Goal: Task Accomplishment & Management: Complete application form

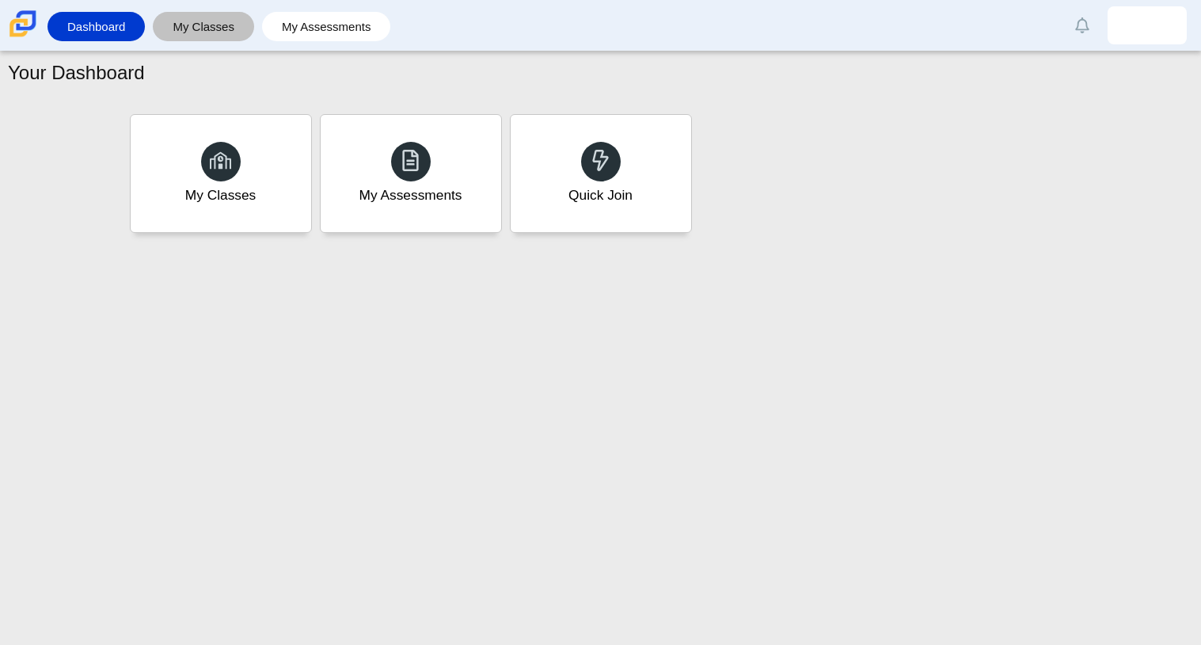
click at [207, 19] on link "My Classes" at bounding box center [204, 26] width 86 height 29
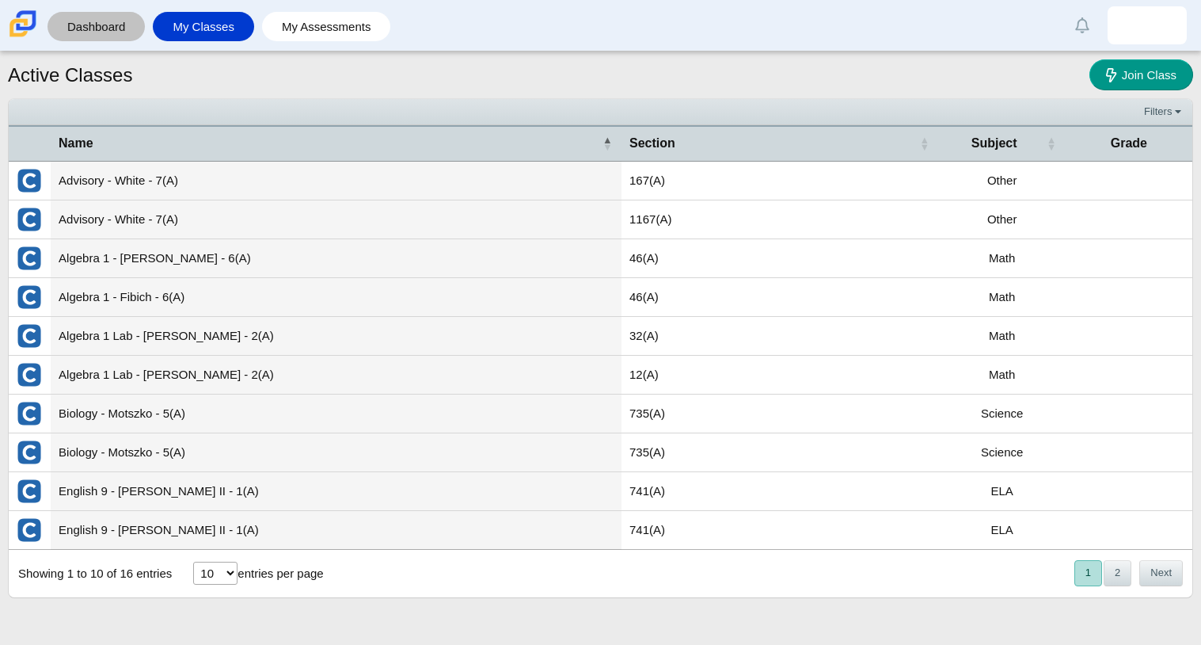
click at [96, 17] on link "Dashboard" at bounding box center [96, 26] width 82 height 29
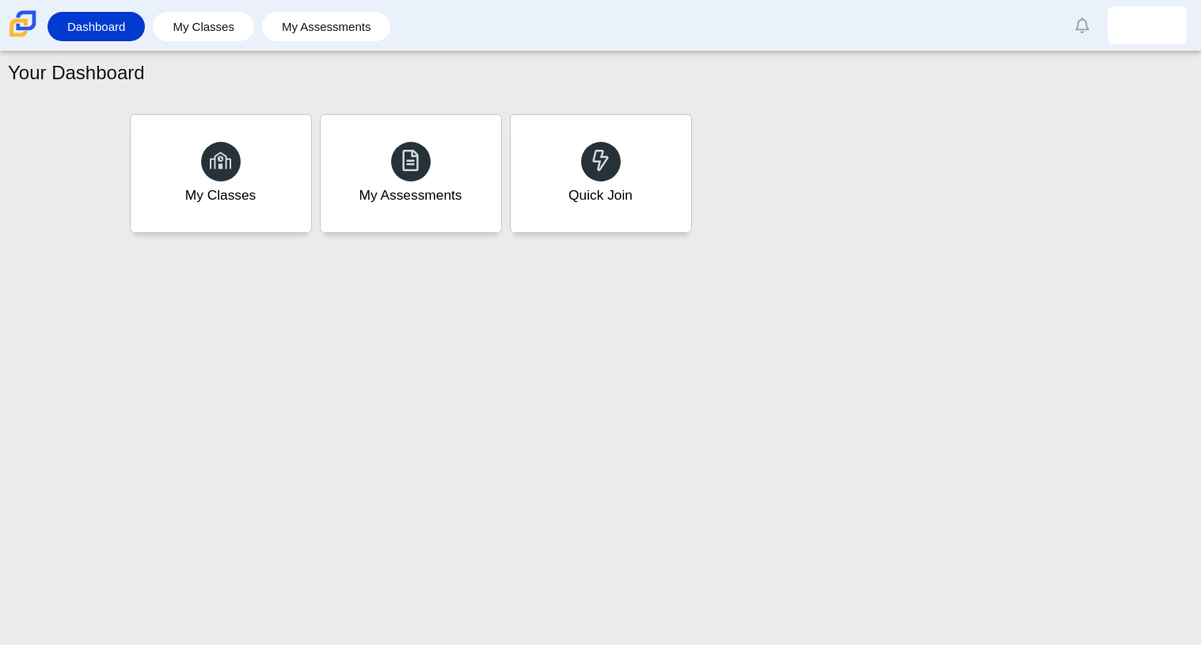
click at [95, 15] on link "Dashboard" at bounding box center [96, 26] width 82 height 29
click at [112, 158] on div "My Classes My Assessments Quick Join" at bounding box center [600, 173] width 1185 height 127
click at [331, 29] on link "My Assessments" at bounding box center [326, 26] width 113 height 29
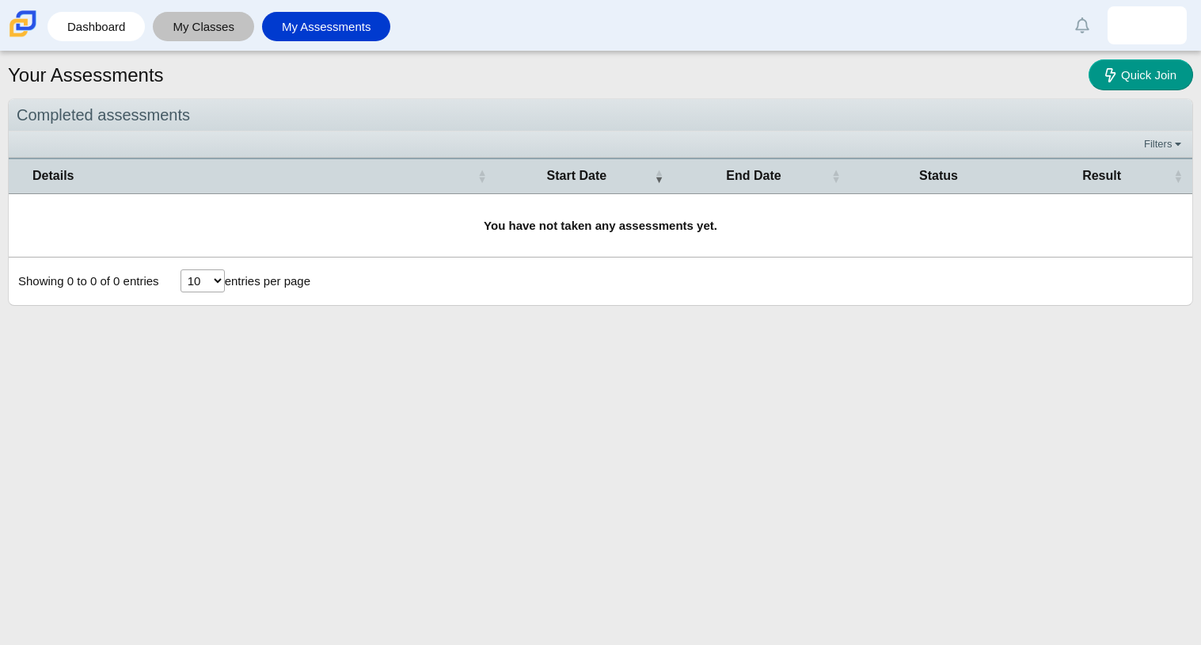
click at [174, 21] on link "My Classes" at bounding box center [204, 26] width 86 height 29
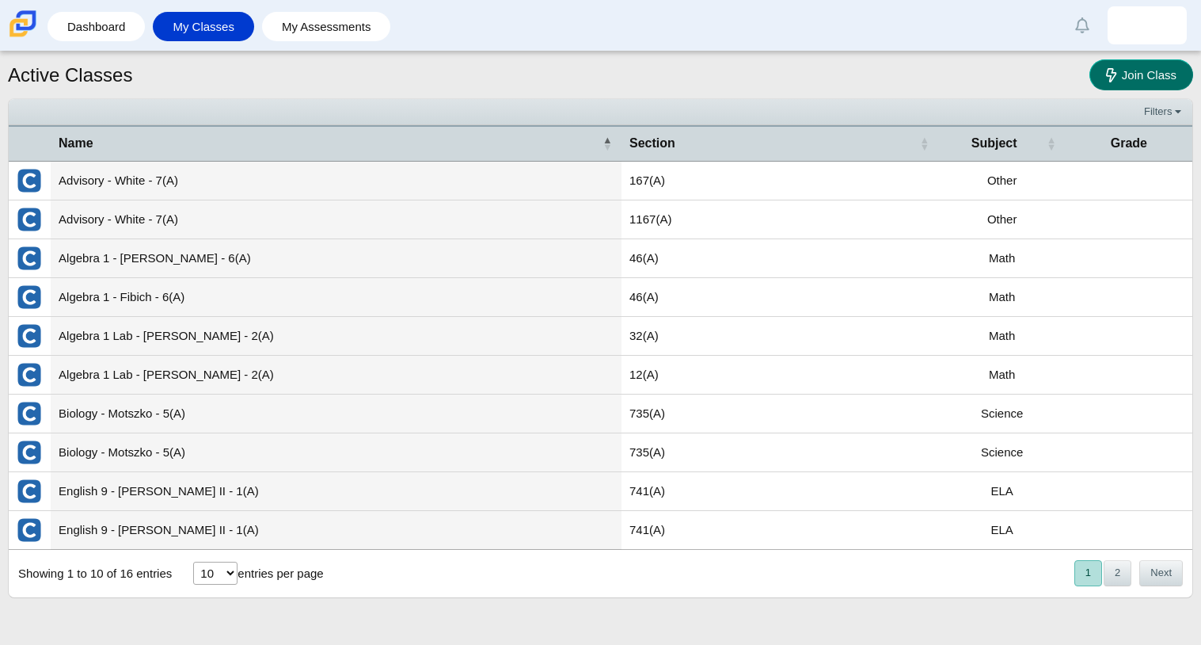
click at [1139, 70] on span "Join Class" at bounding box center [1149, 74] width 55 height 13
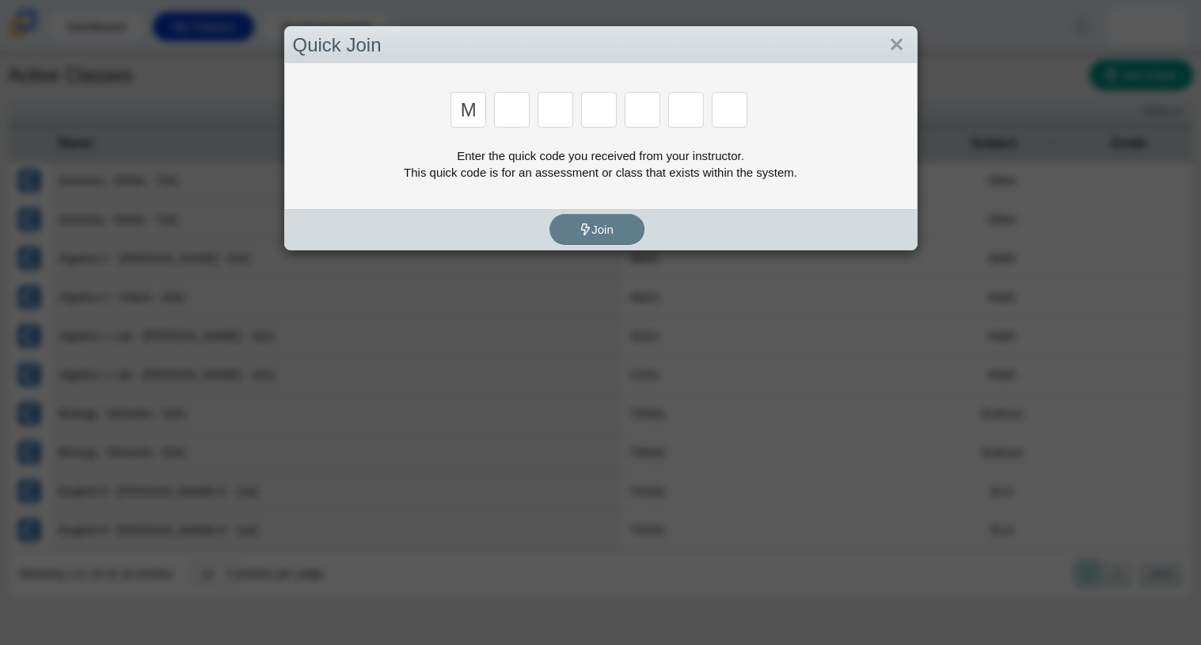
type input "m"
type input "7"
type input "e"
type input "3"
type input "e"
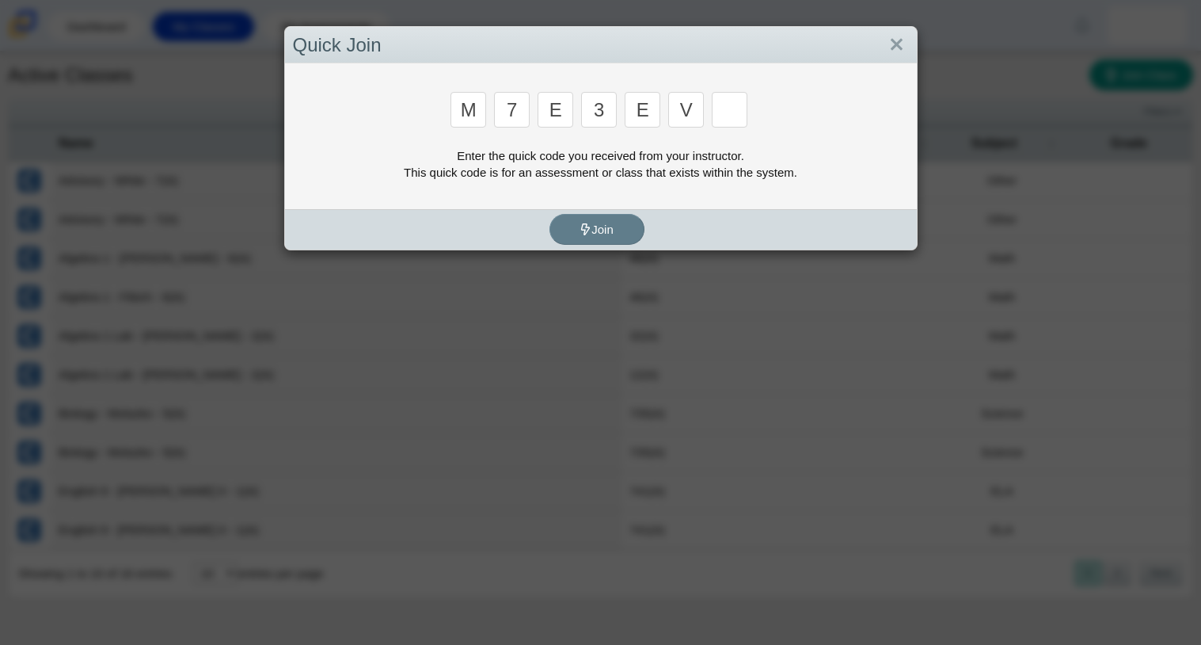
type input "v"
type input "w"
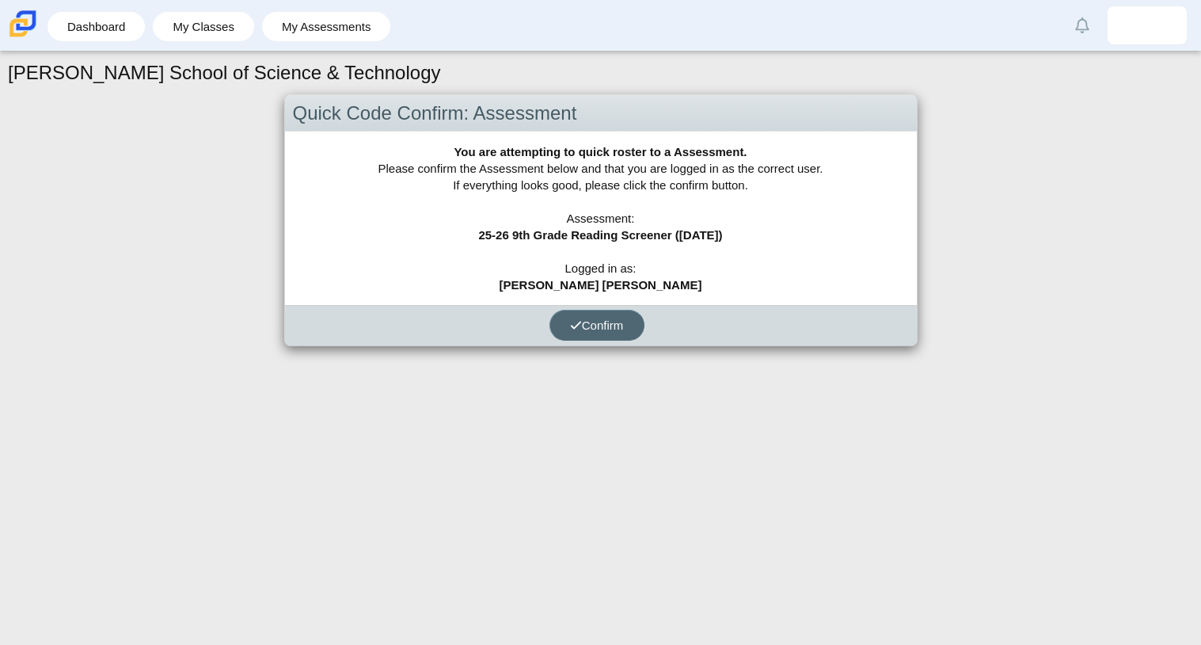
click at [577, 321] on use "submit" at bounding box center [576, 325] width 10 height 8
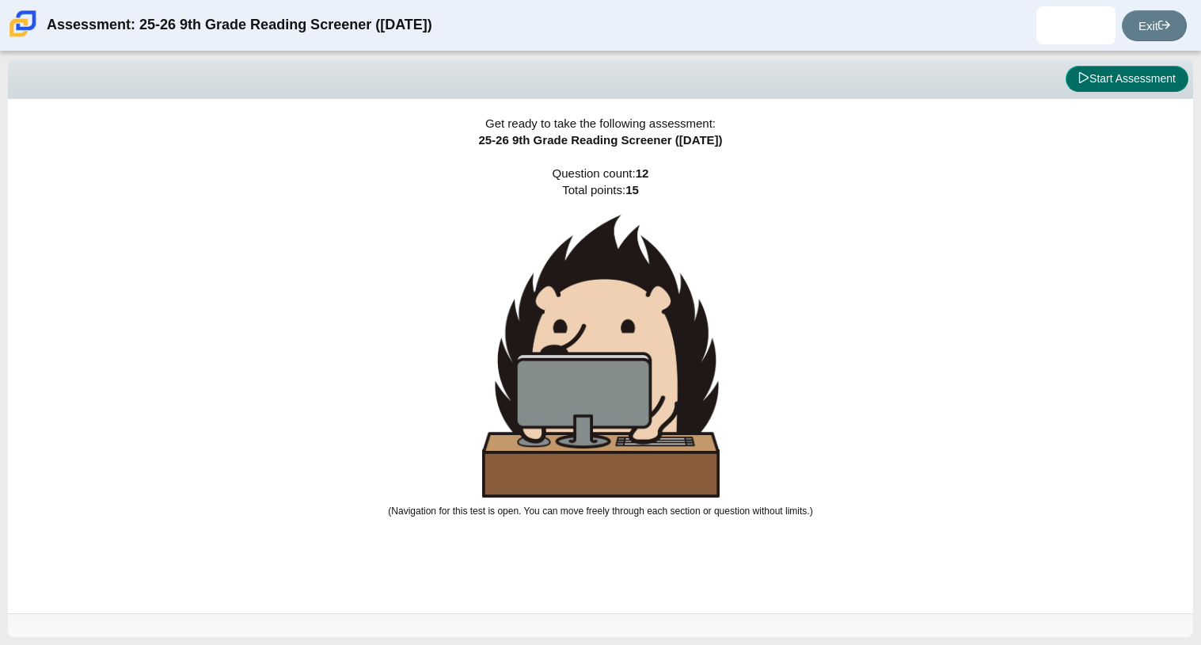
click at [1080, 67] on button "Start Assessment" at bounding box center [1127, 79] width 123 height 27
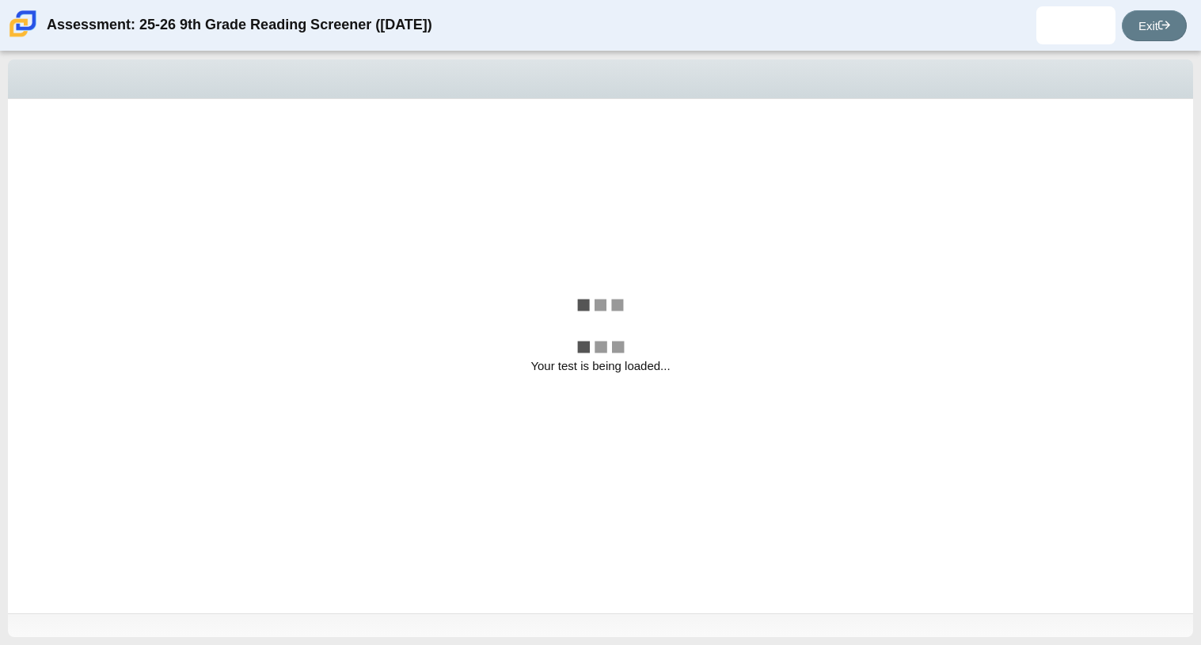
select select "ccc5b315-3c7c-471c-bf90-f22c8299c798"
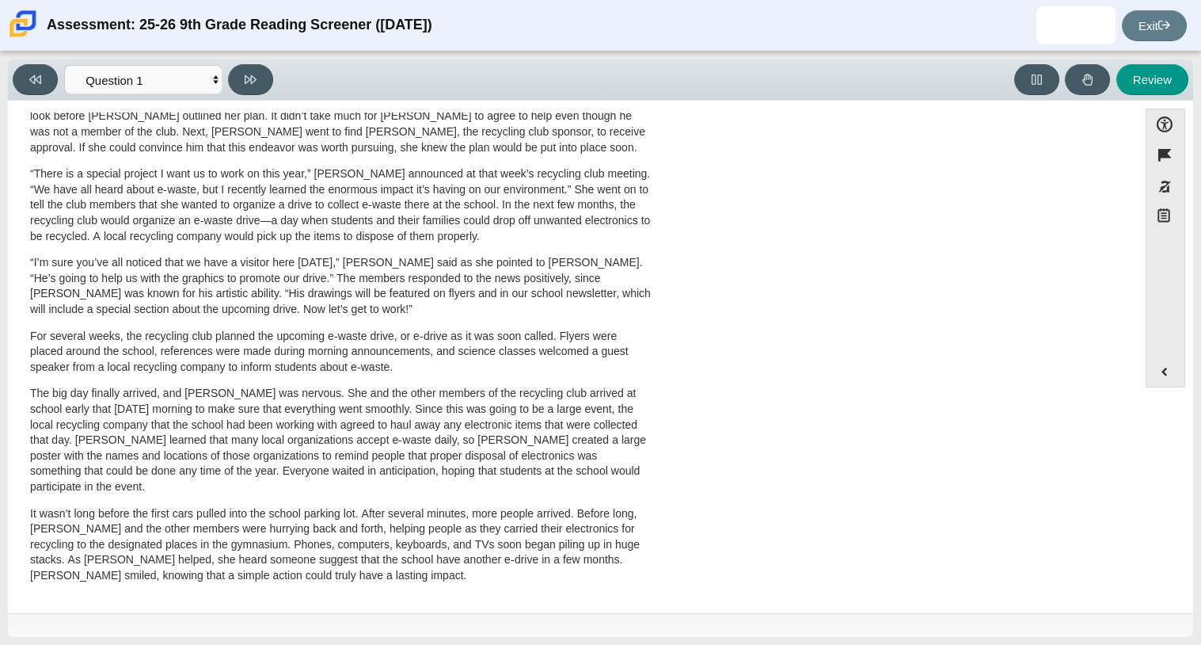
scroll to position [422, 0]
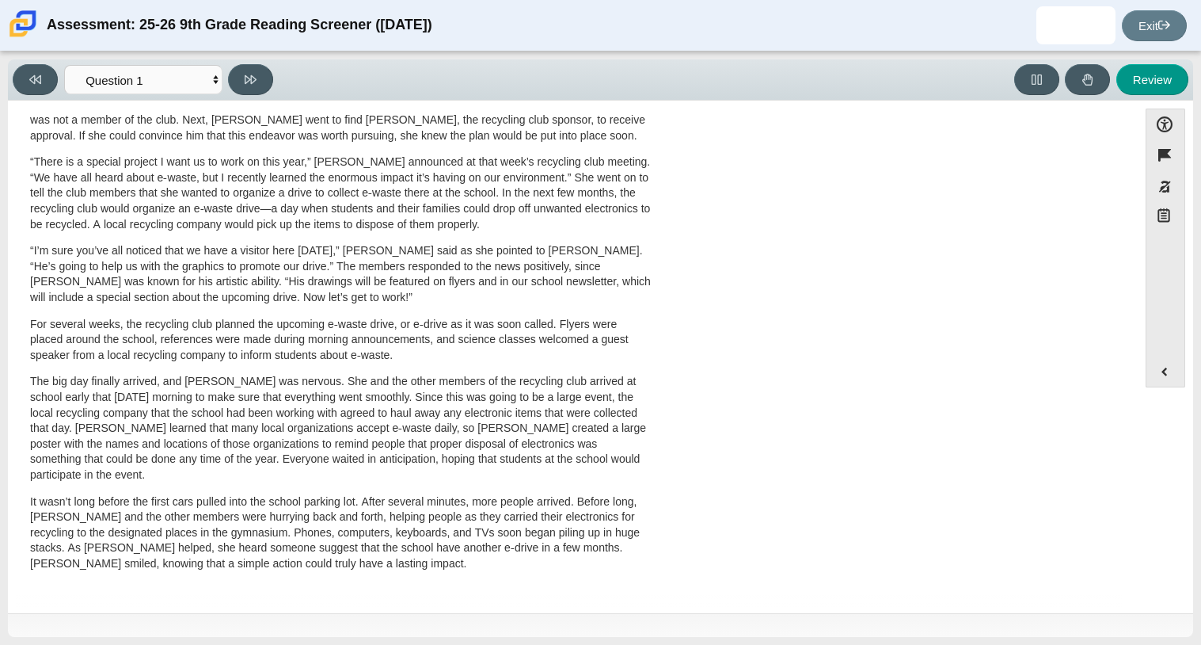
click at [508, 302] on p "“I’m sure you’ve all noticed that we have a visitor here today,” Scarlett said …" at bounding box center [341, 274] width 622 height 62
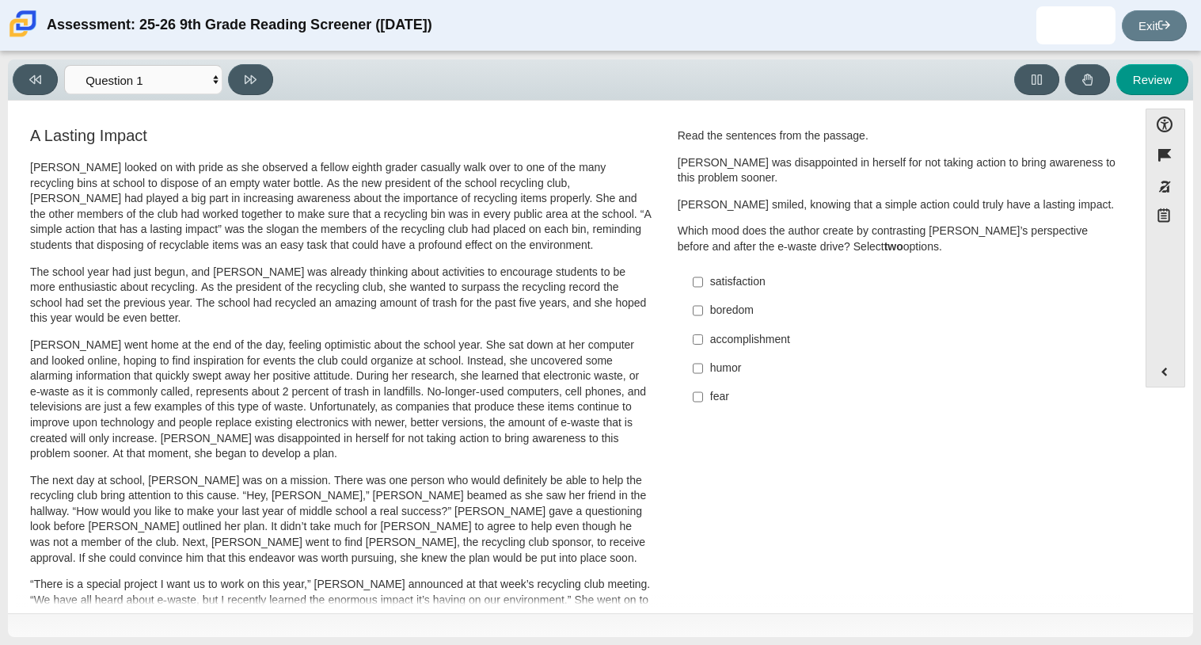
click at [698, 396] on label "fear fear" at bounding box center [899, 396] width 435 height 29
click at [698, 396] on input "fear fear" at bounding box center [698, 396] width 10 height 29
checkbox input "true"
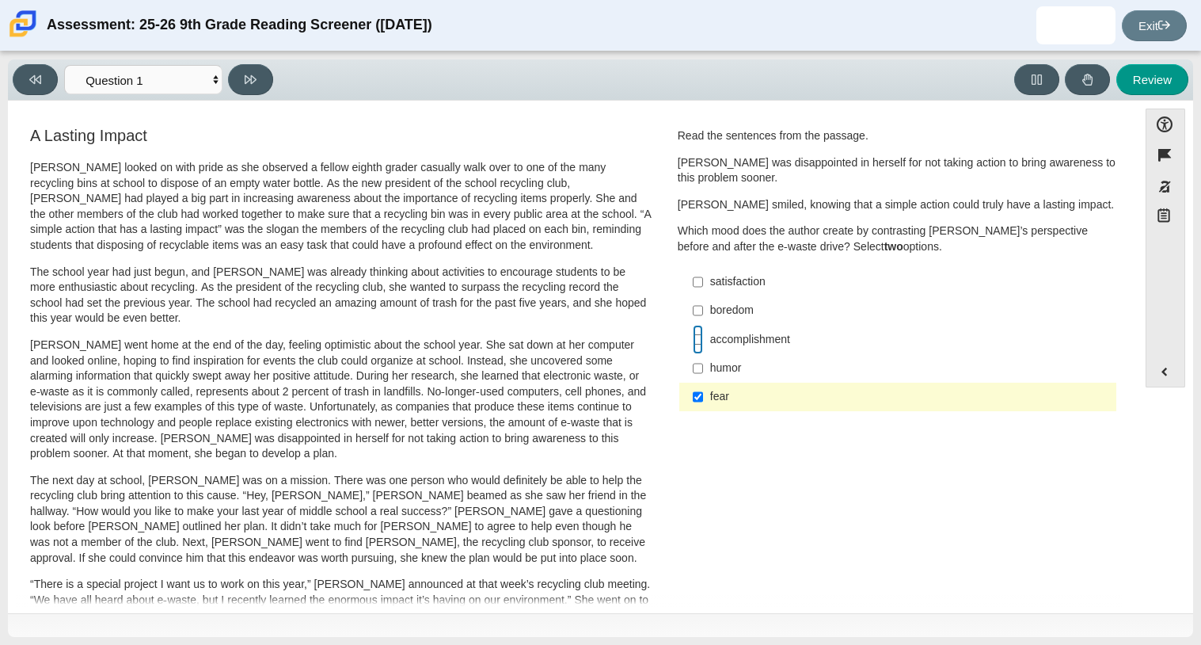
click at [697, 336] on input "accomplishment accomplishment" at bounding box center [698, 339] width 10 height 29
checkbox input "true"
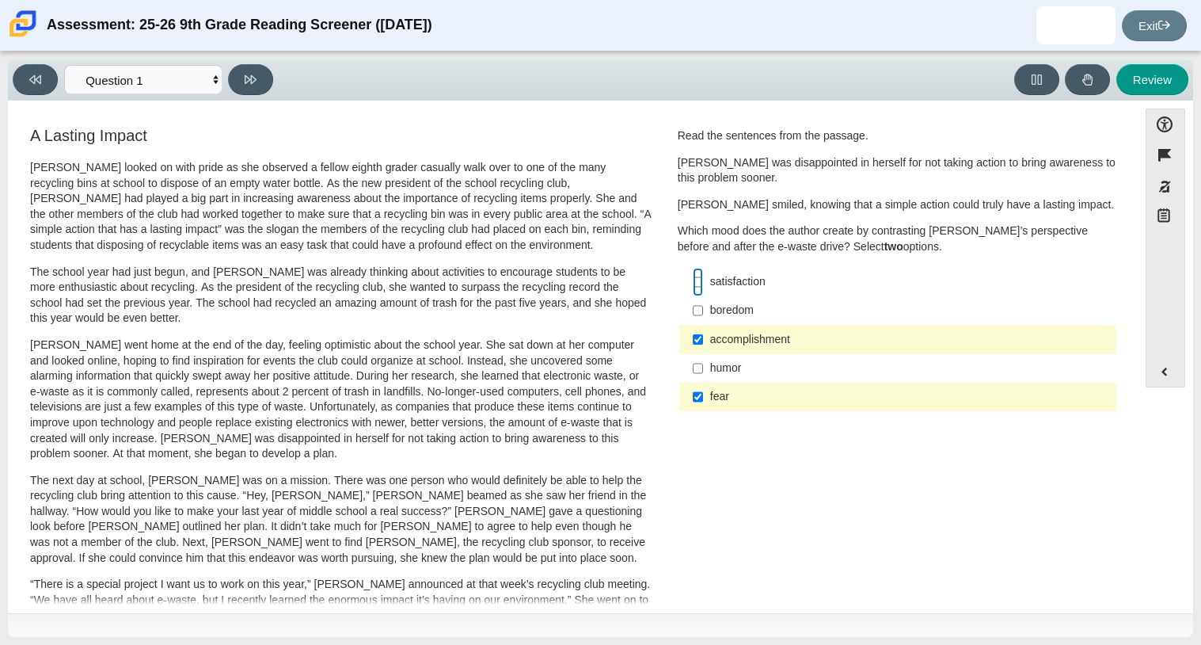
click at [693, 288] on input "satisfaction satisfaction" at bounding box center [698, 282] width 10 height 29
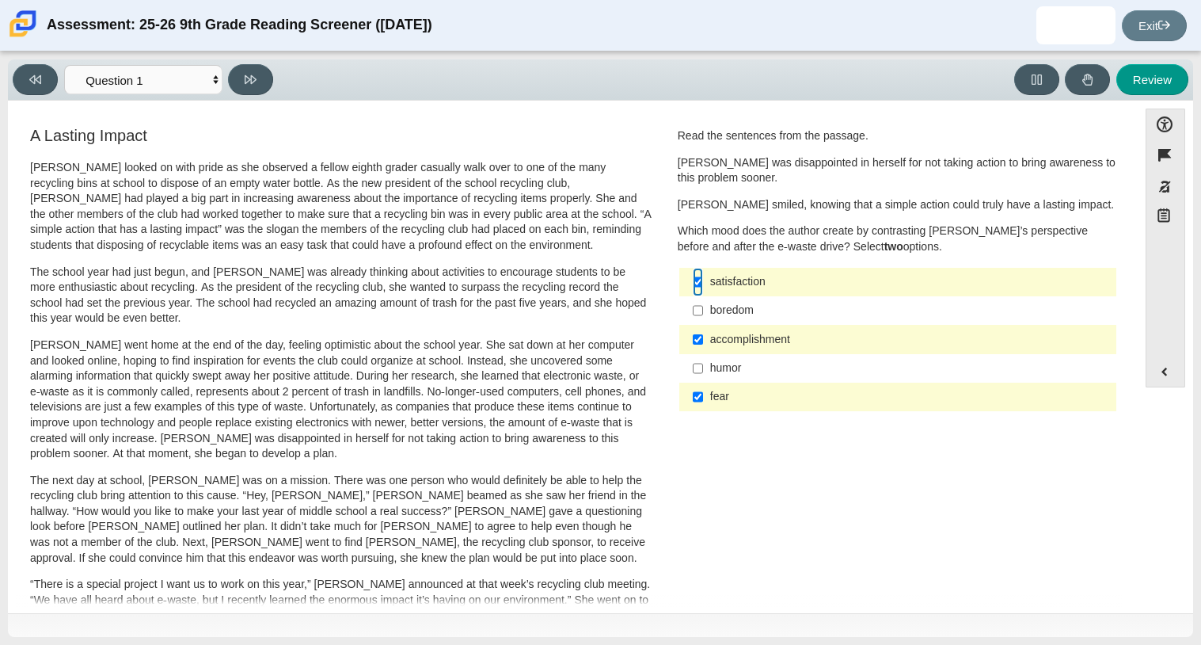
click at [693, 284] on input "satisfaction satisfaction" at bounding box center [698, 282] width 10 height 29
checkbox input "false"
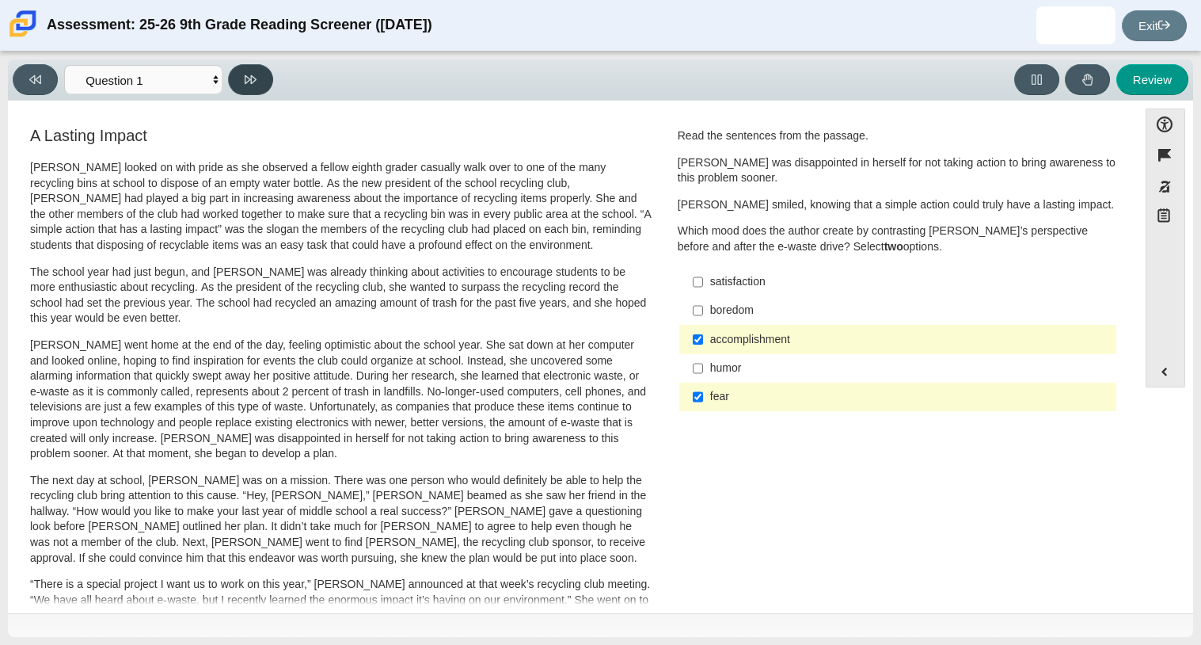
click at [257, 85] on button at bounding box center [250, 79] width 45 height 31
select select "0ff64528-ffd7-428d-b192-babfaadd44e8"
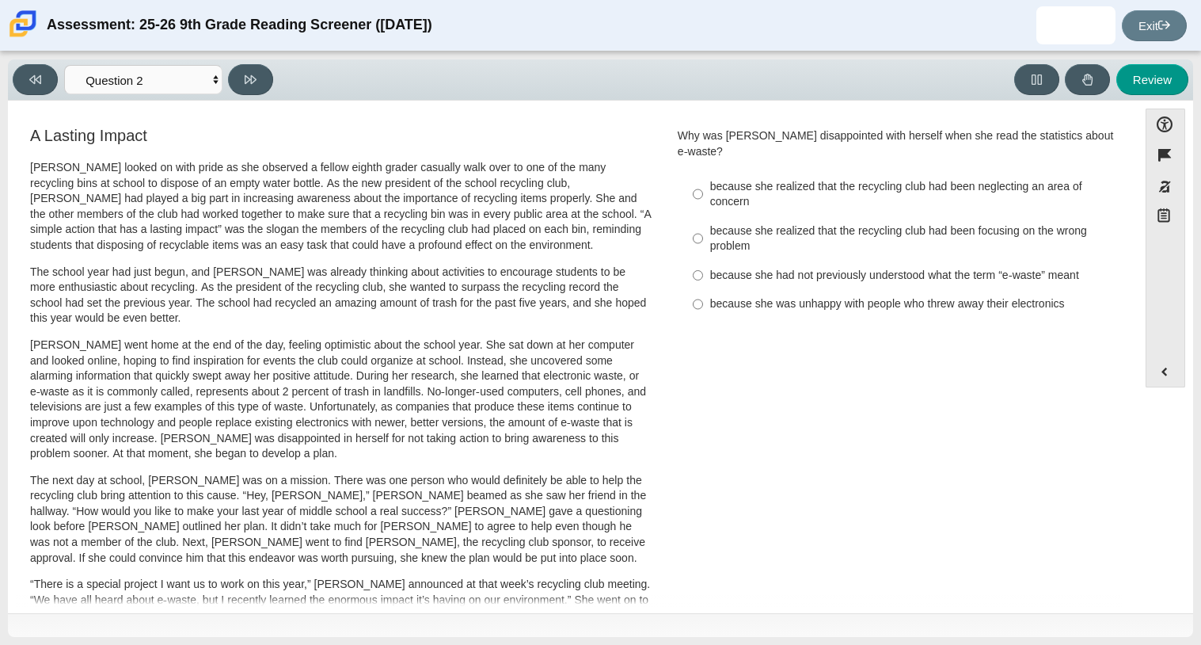
click at [703, 172] on label "because she realized that the recycling club had been neglecting an area of con…" at bounding box center [899, 194] width 435 height 44
click at [703, 172] on input "because she realized that the recycling club had been neglecting an area of con…" at bounding box center [698, 194] width 10 height 44
radio input "true"
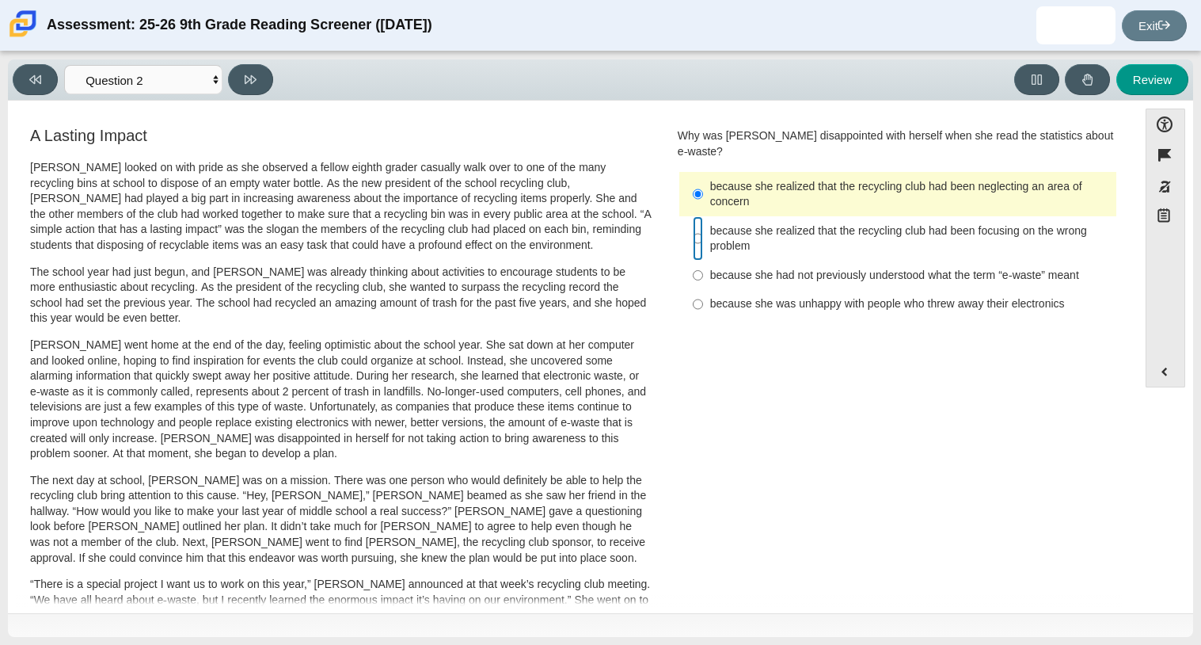
click at [694, 222] on input "because she realized that the recycling club had been focusing on the wrong pro…" at bounding box center [698, 238] width 10 height 44
radio input "true"
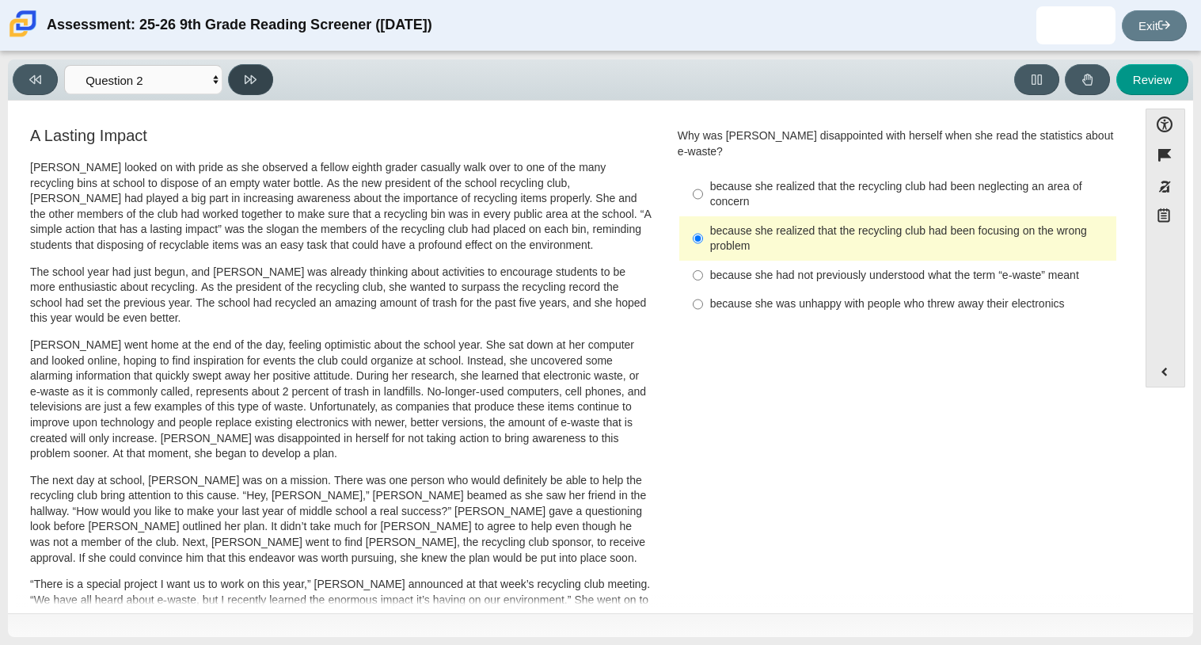
click at [234, 78] on button at bounding box center [250, 79] width 45 height 31
select select "7ce3d843-6974-4858-901c-1ff39630e843"
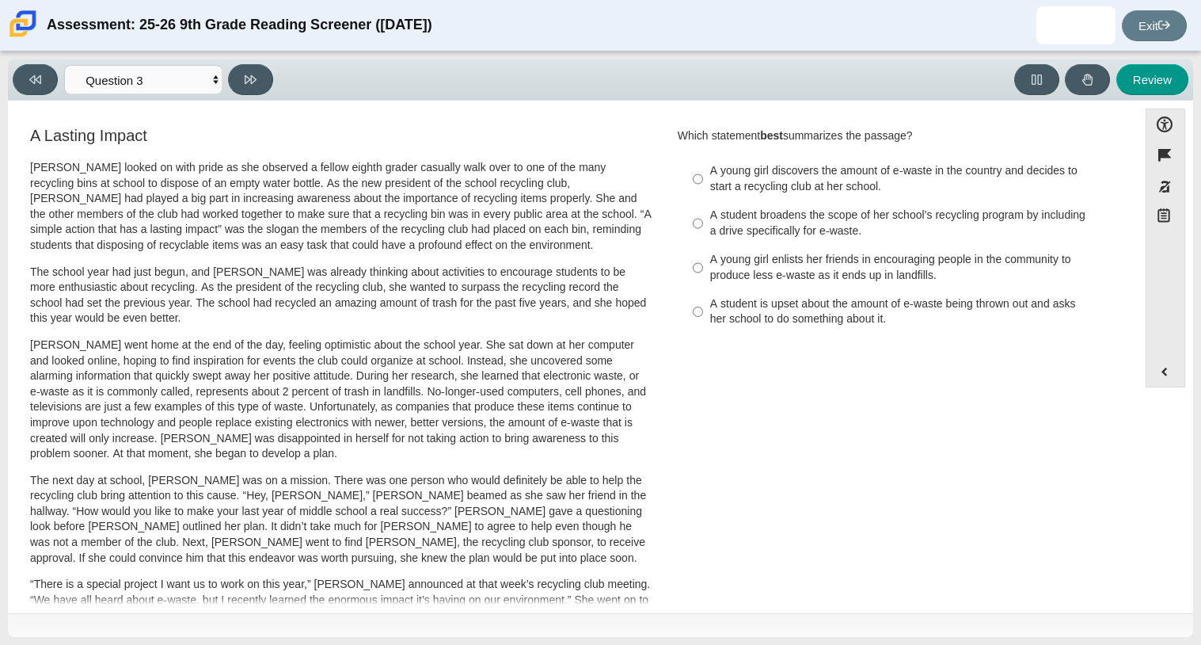
click at [684, 168] on label "A young girl discovers the amount of e-waste in the country and decides to star…" at bounding box center [899, 179] width 435 height 44
click at [693, 168] on input "A young girl discovers the amount of e-waste in the country and decides to star…" at bounding box center [698, 179] width 10 height 44
radio input "true"
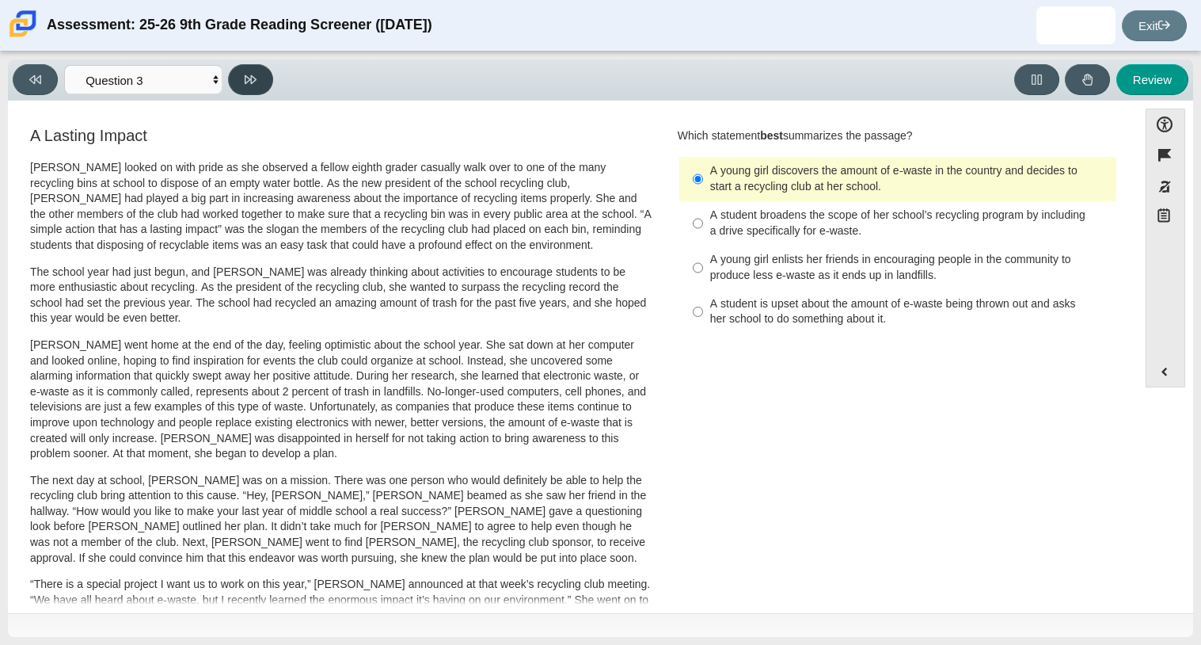
click at [251, 75] on icon at bounding box center [251, 79] width 12 height 9
select select "ca9ea0f1-49c5-4bd1-83b0-472c18652b42"
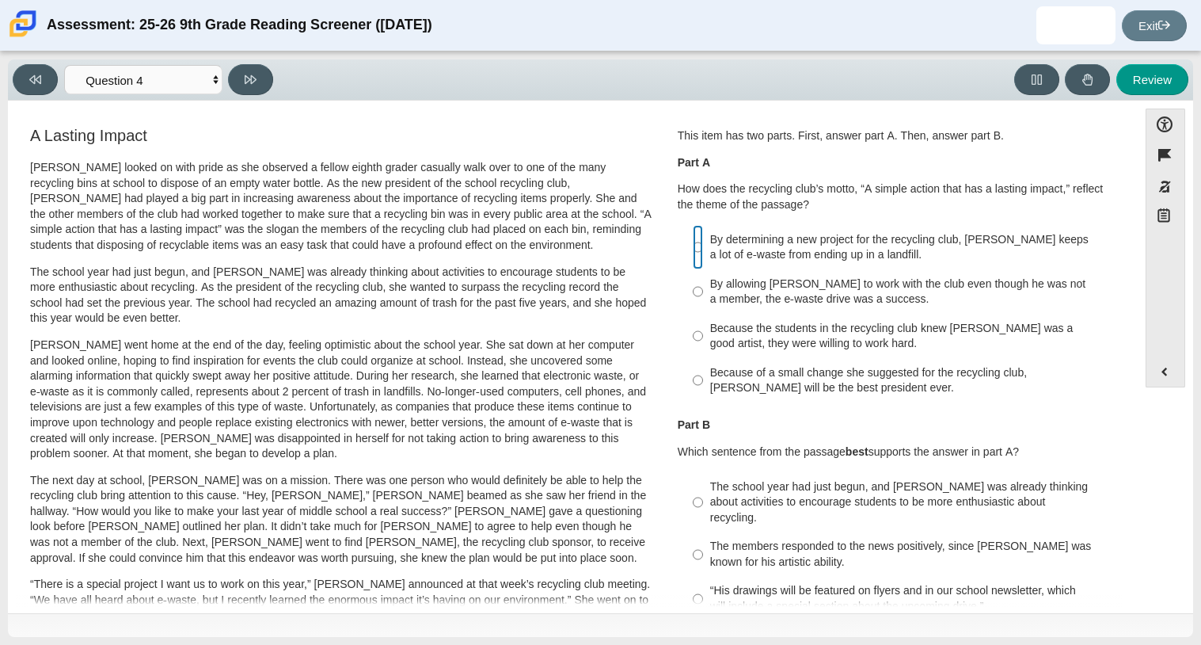
click at [693, 251] on input "By determining a new project for the recycling club, Scarlett keeps a lot of e-…" at bounding box center [698, 247] width 10 height 44
radio input "true"
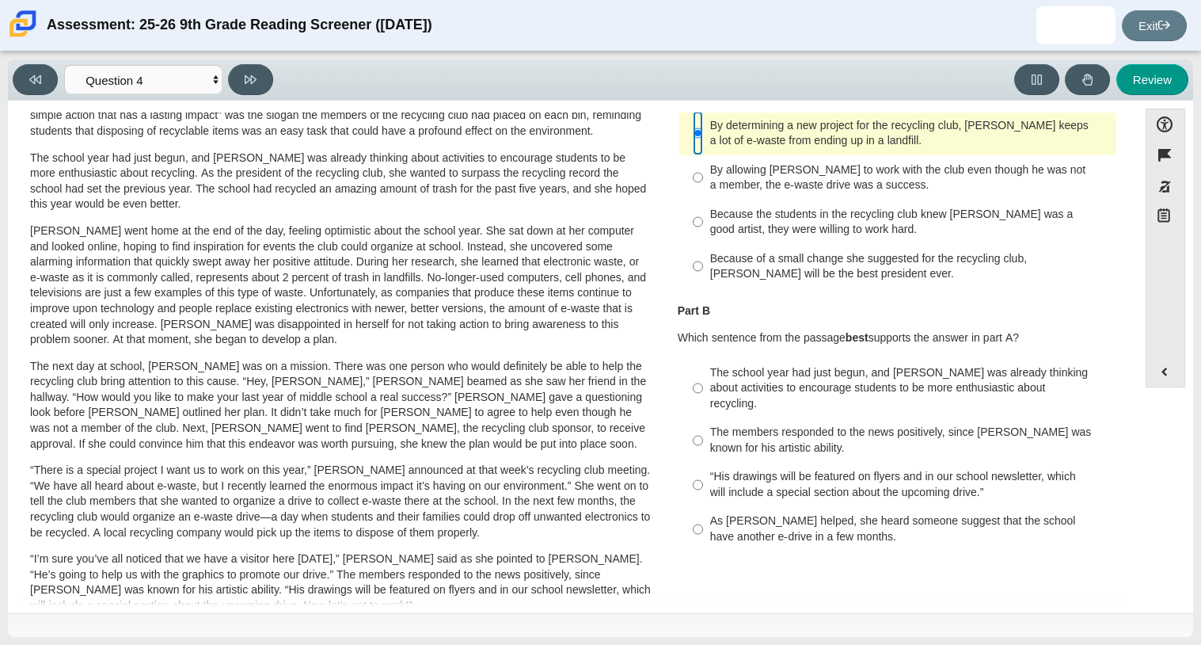
scroll to position [113, 0]
click at [693, 382] on input "The school year had just begun, and Scarlett was already thinking about activit…" at bounding box center [698, 389] width 10 height 60
radio input "true"
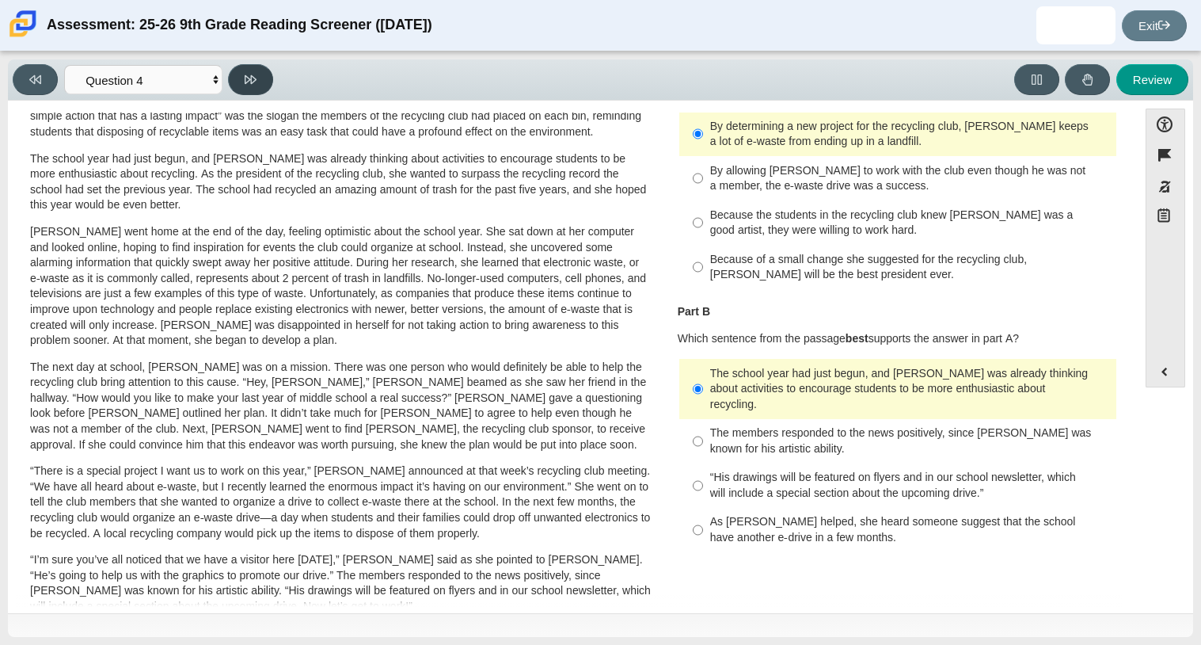
click at [241, 83] on button at bounding box center [250, 79] width 45 height 31
select select "e41f1a79-e29f-4095-8030-a53364015bed"
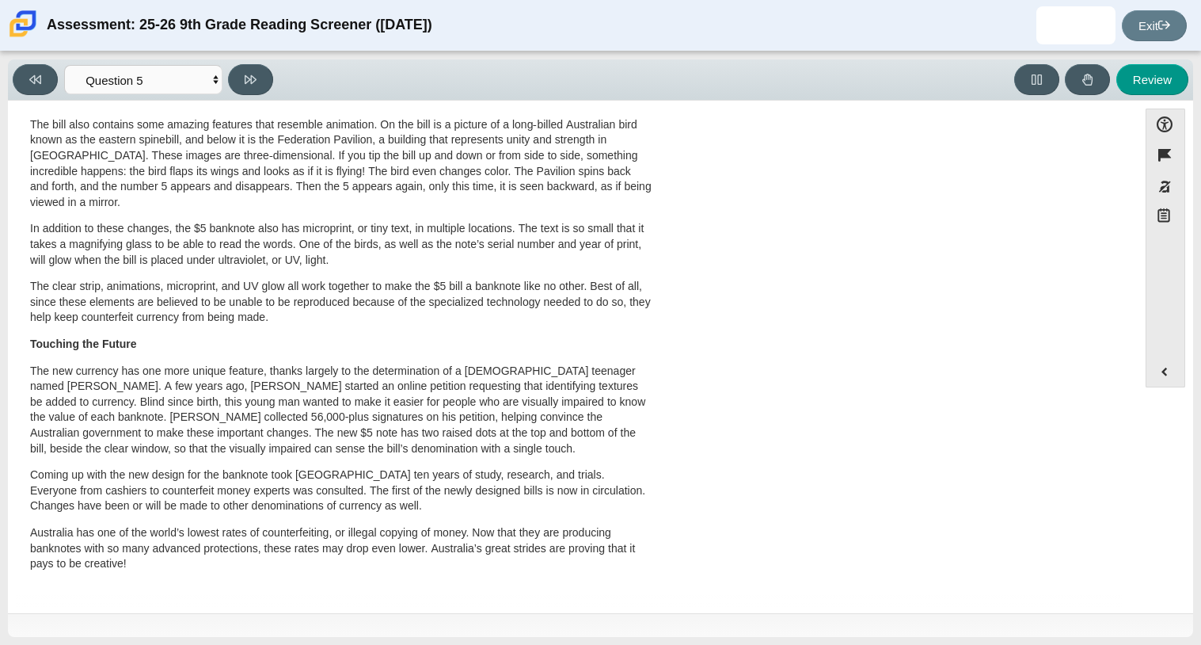
scroll to position [0, 0]
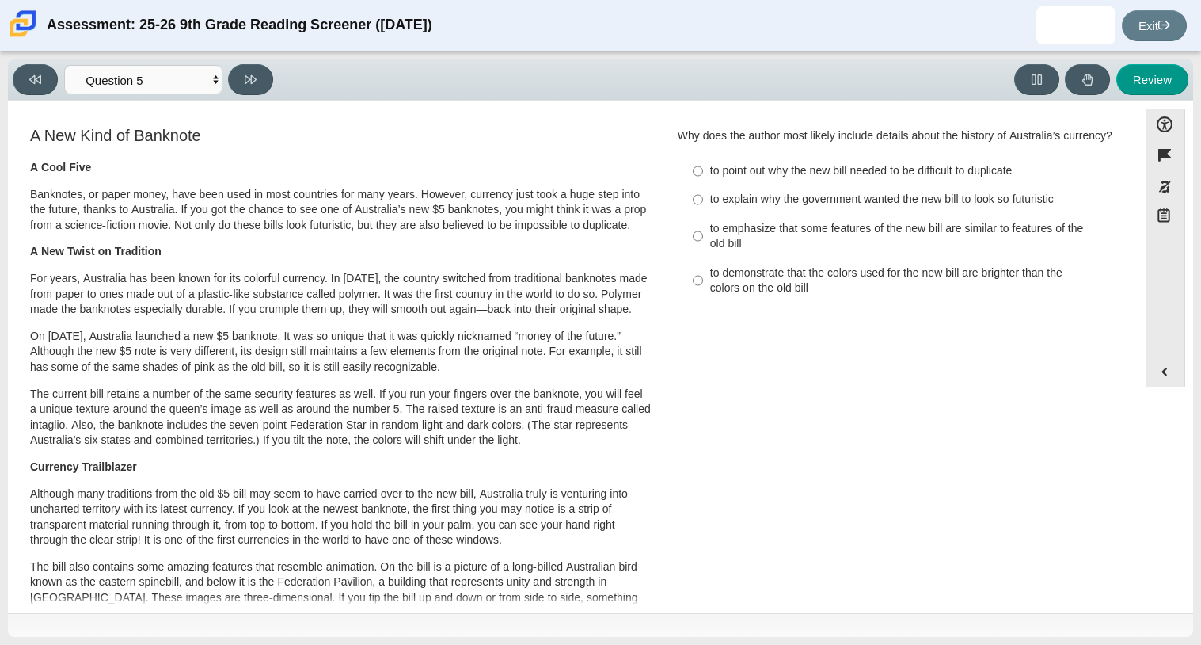
click at [683, 185] on label "to point out why the new bill needed to be difficult to duplicate to point out …" at bounding box center [899, 171] width 435 height 29
click at [693, 185] on input "to point out why the new bill needed to be difficult to duplicate to point out …" at bounding box center [698, 171] width 10 height 29
radio input "true"
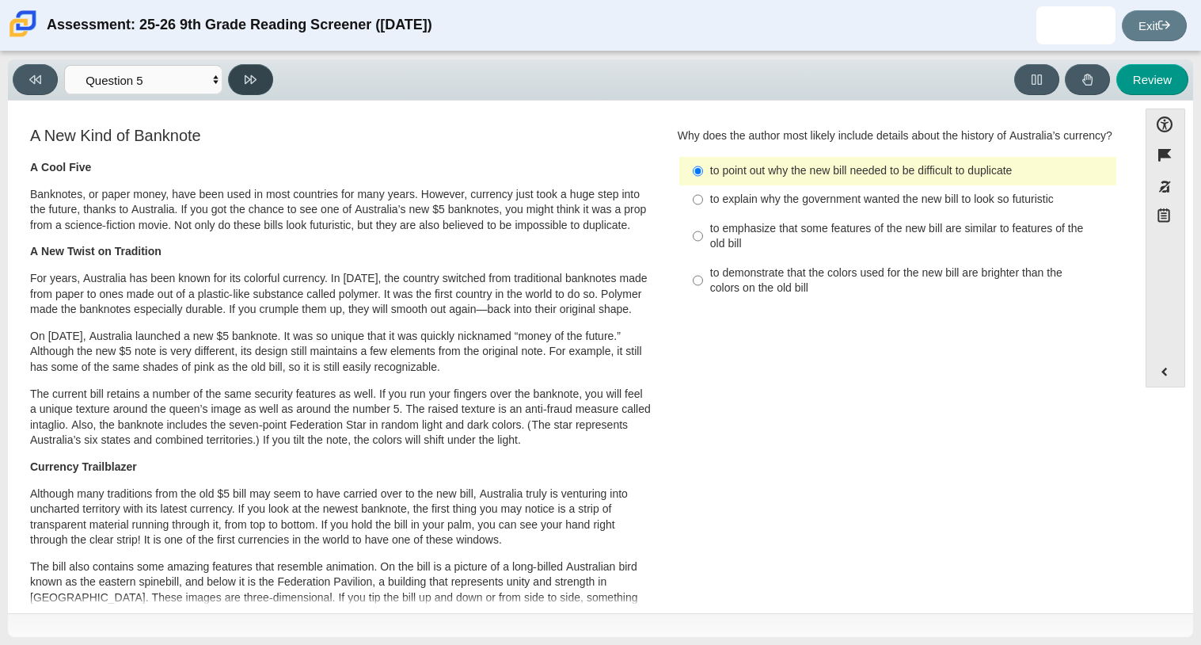
click at [249, 74] on icon at bounding box center [251, 80] width 12 height 12
select select "69146e31-7b3d-4a3e-9ce6-f30c24342ae0"
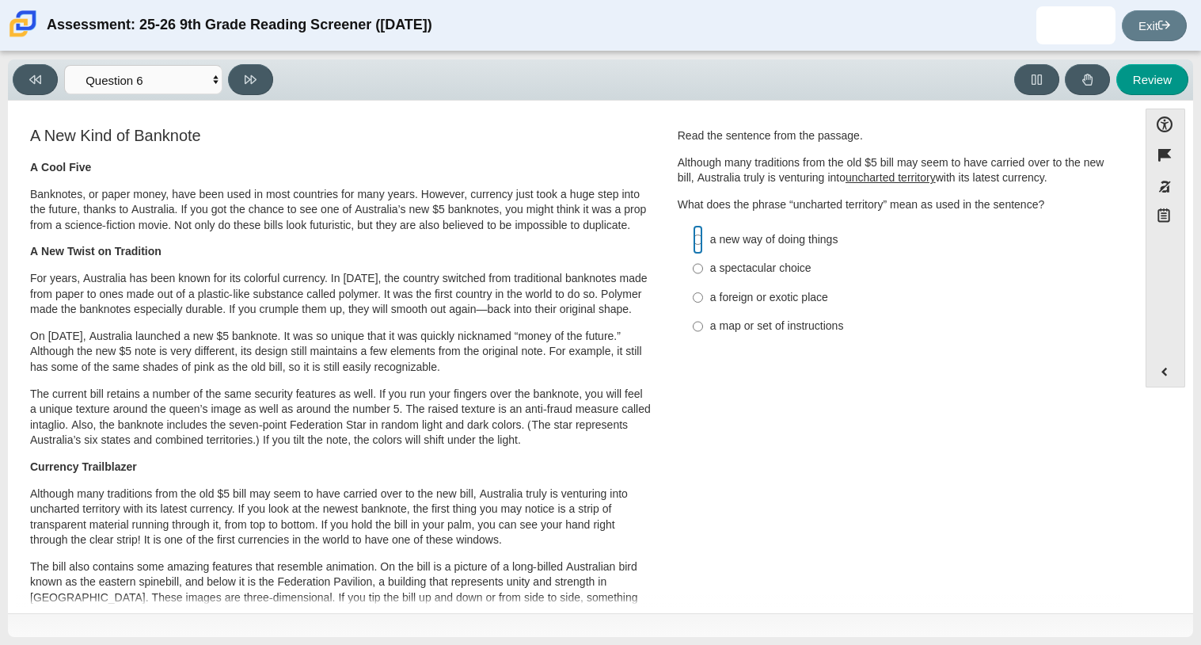
click at [693, 239] on input "a new way of doing things a new way of doing things" at bounding box center [698, 239] width 10 height 29
radio input "true"
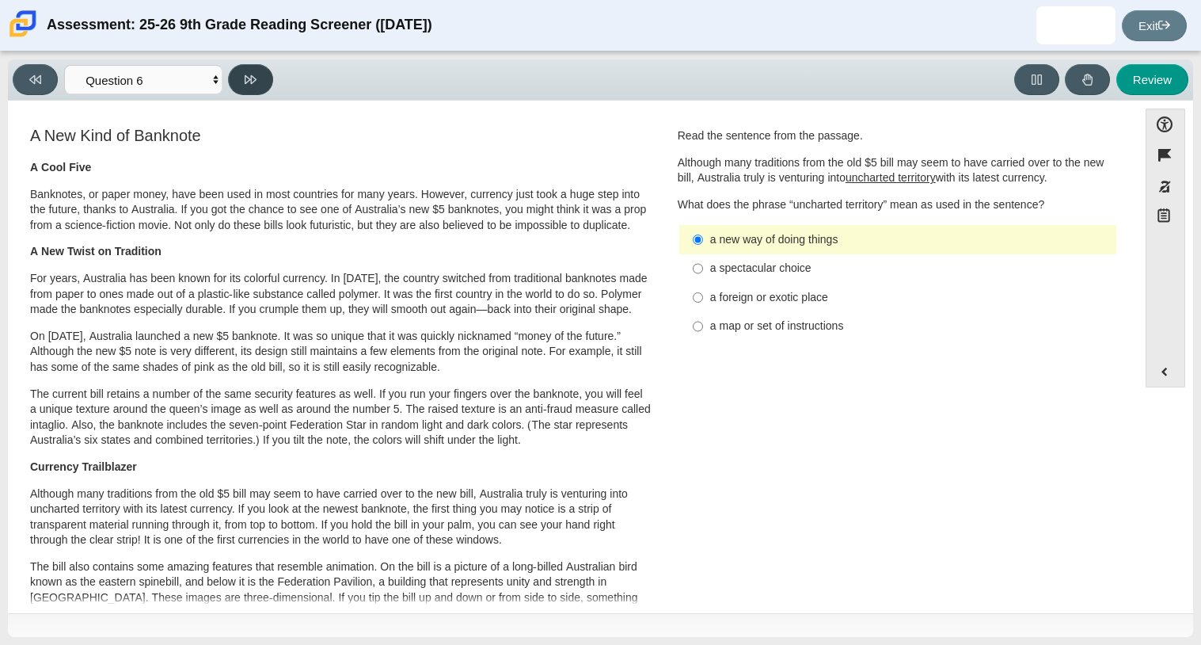
click at [239, 80] on button at bounding box center [250, 79] width 45 height 31
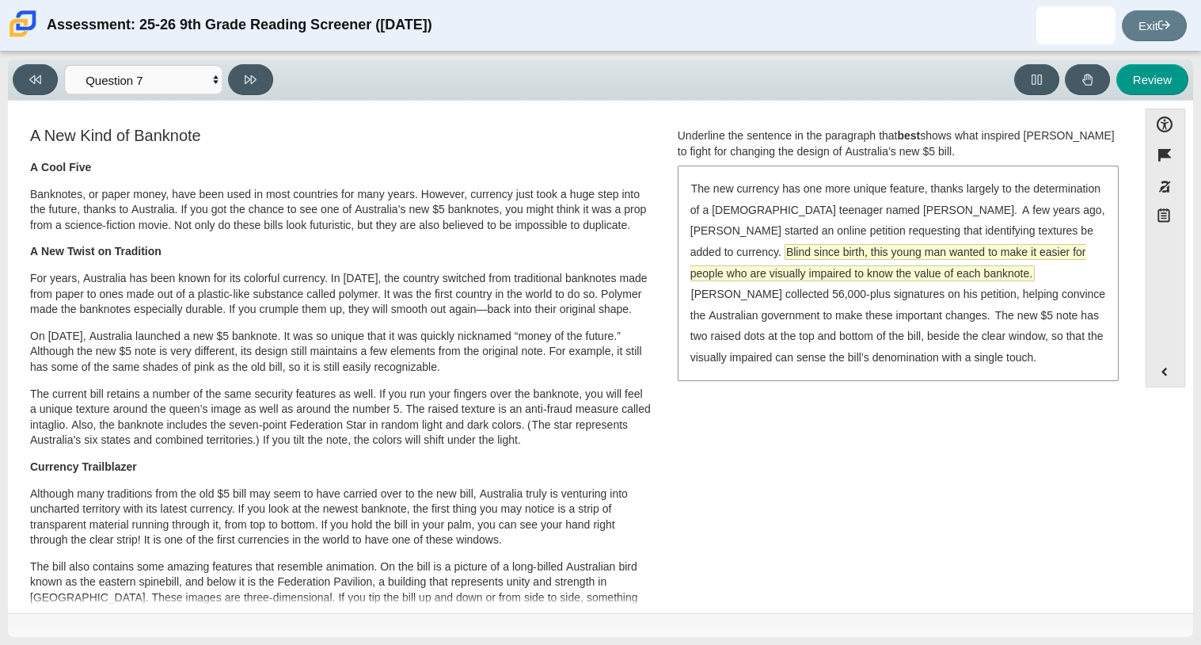
click at [762, 264] on span "Blind since birth, this young man wanted to make it easier for people who are v…" at bounding box center [888, 262] width 396 height 37
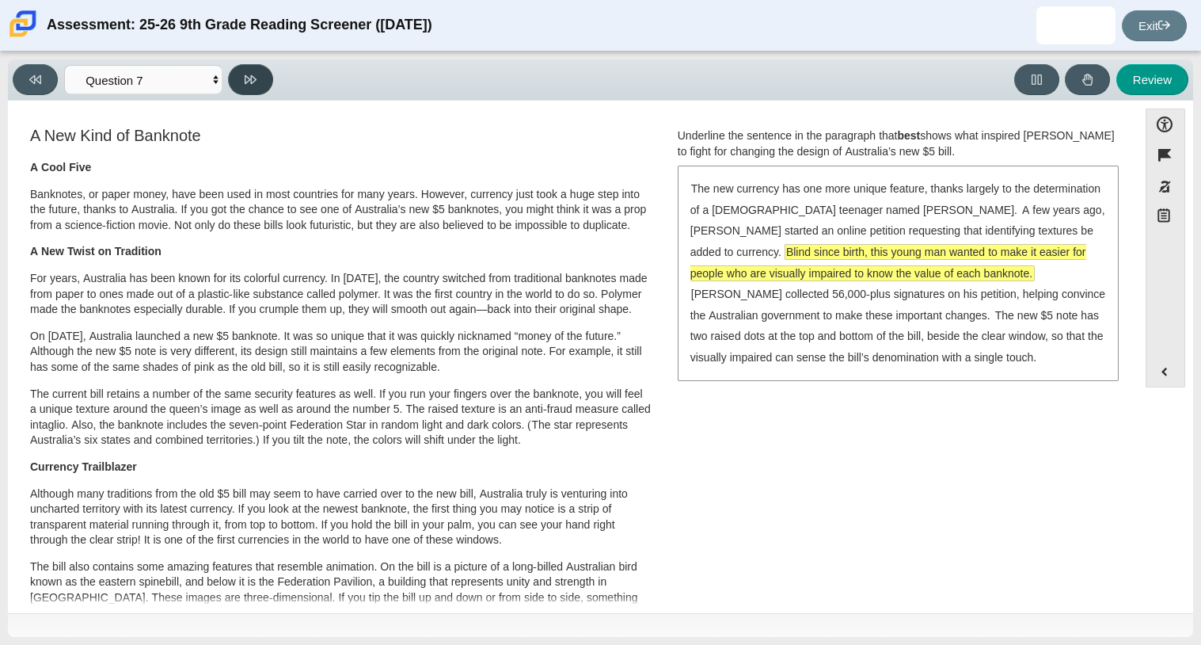
click at [243, 70] on button at bounding box center [250, 79] width 45 height 31
select select "ea8338c2-a6a3-418e-a305-2b963b54a290"
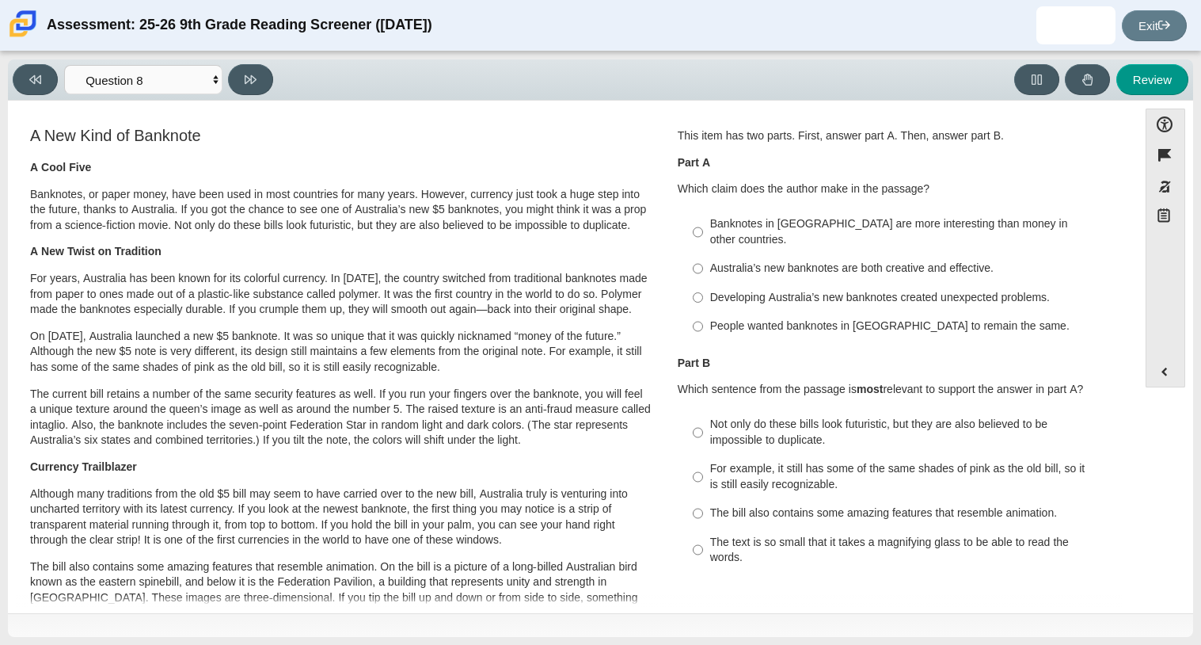
click at [684, 254] on label "Australia’s new banknotes are both creative and effective. Australia’s new bank…" at bounding box center [899, 268] width 435 height 29
click at [693, 254] on input "Australia’s new banknotes are both creative and effective. Australia’s new bank…" at bounding box center [698, 268] width 10 height 29
radio input "true"
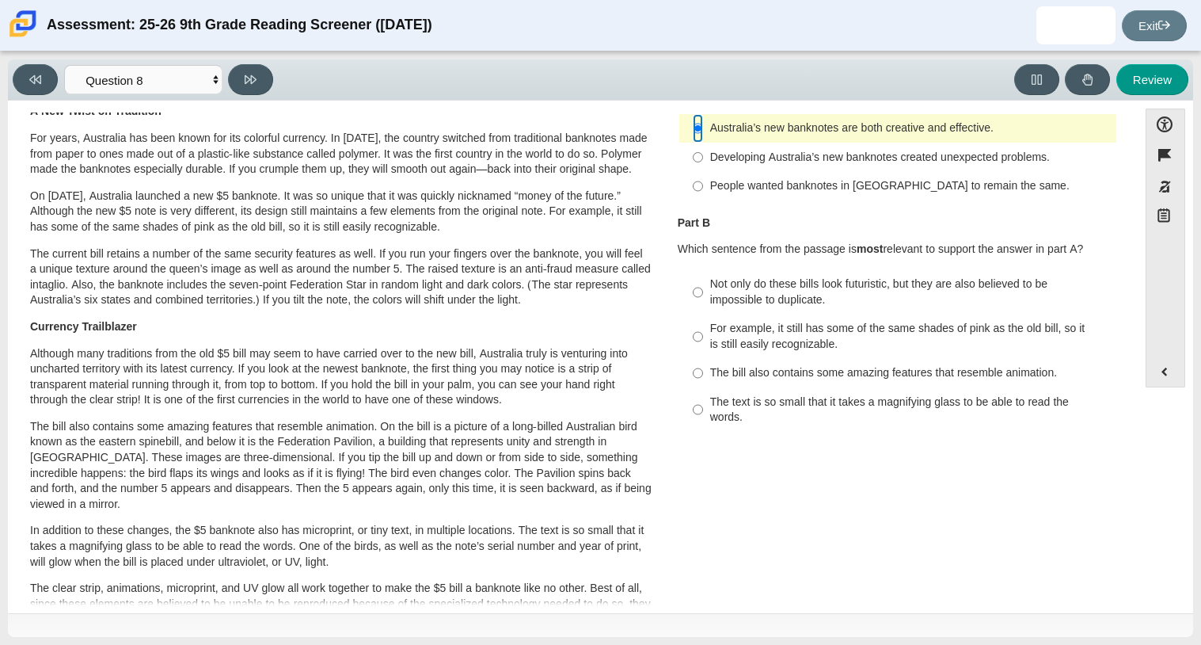
scroll to position [138, 0]
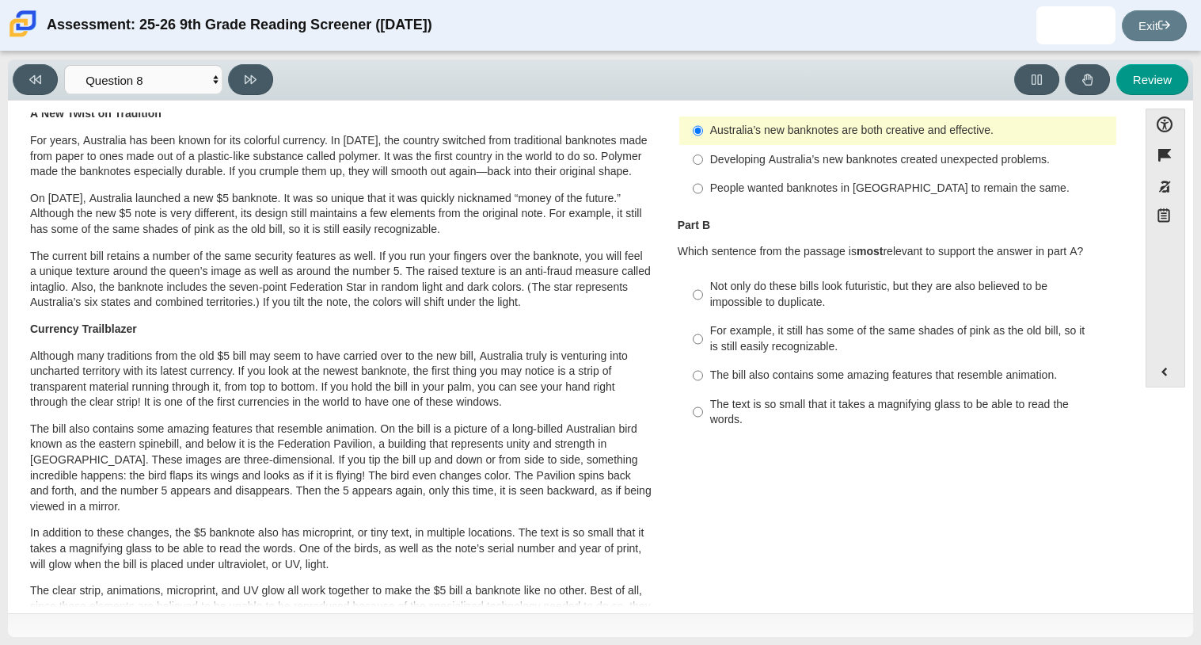
click at [702, 272] on label "Not only do these bills look futuristic, but they are also believed to be impos…" at bounding box center [899, 294] width 435 height 44
click at [702, 272] on input "Not only do these bills look futuristic, but they are also believed to be impos…" at bounding box center [698, 294] width 10 height 44
radio input "true"
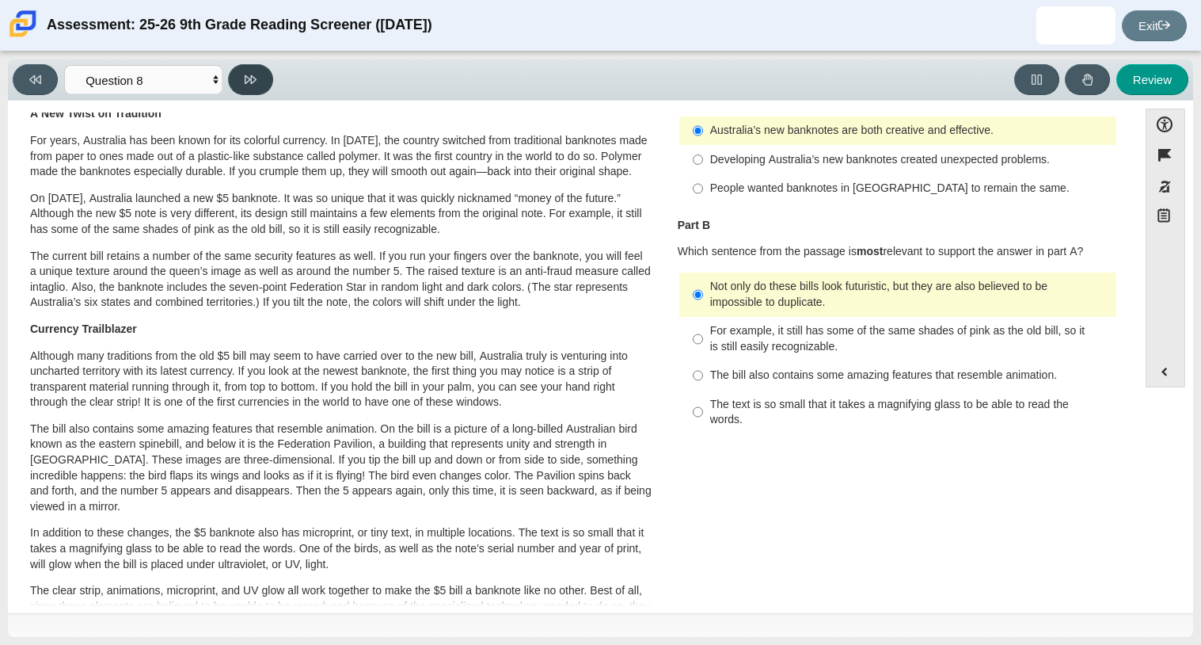
click at [260, 78] on button at bounding box center [250, 79] width 45 height 31
select select "89f058d6-b15c-4ef5-a4b3-fdaffb8868b6"
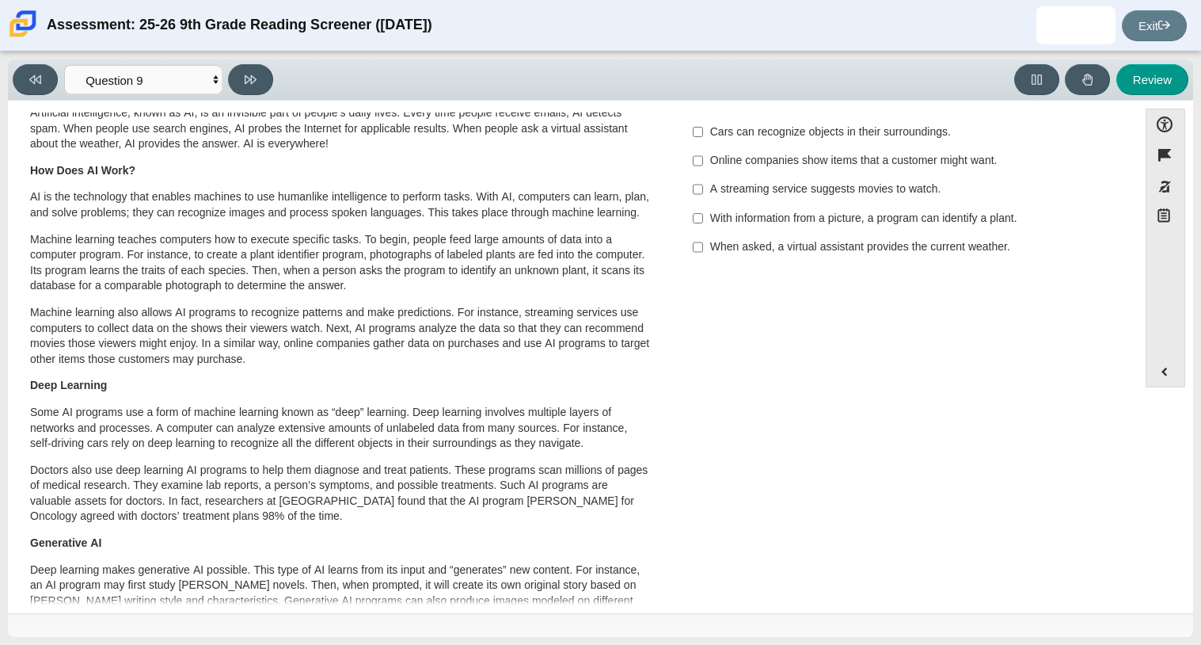
scroll to position [0, 0]
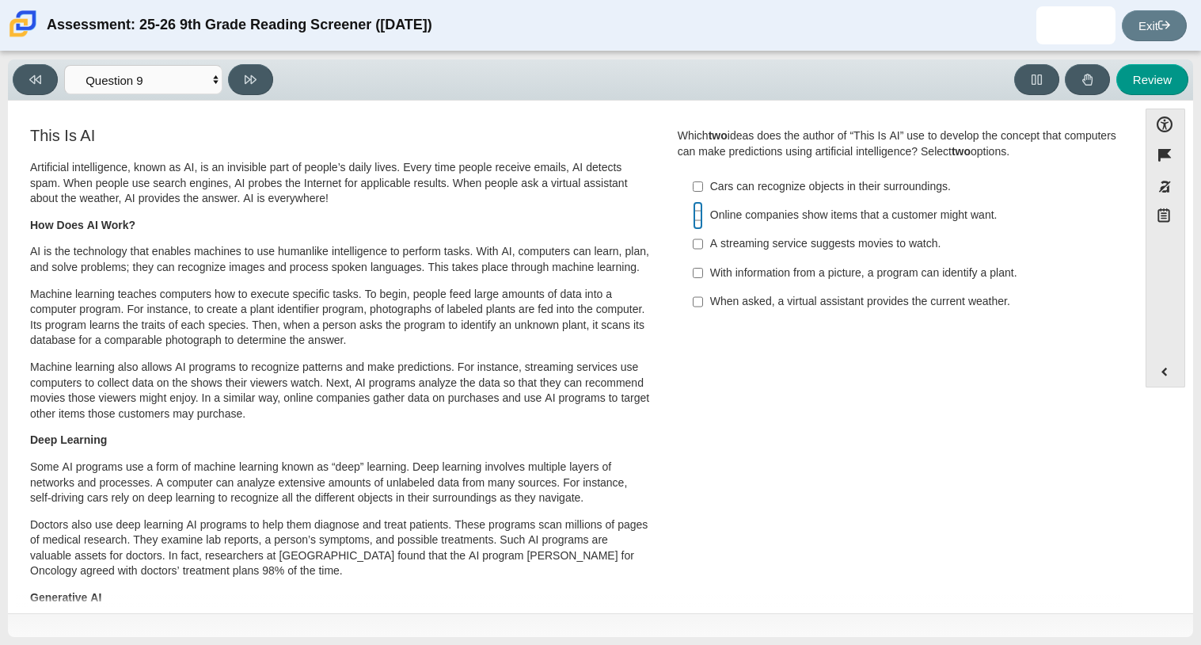
click at [694, 222] on input "Online companies show items that a customer might want. Online companies show i…" at bounding box center [698, 215] width 10 height 29
checkbox input "true"
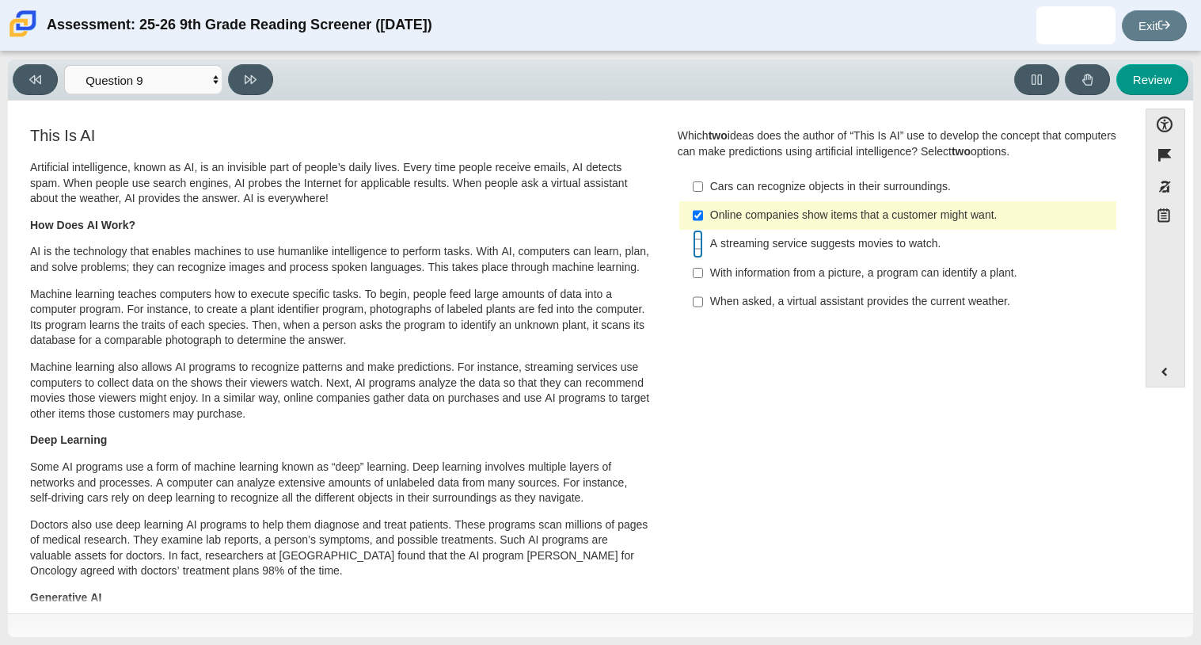
click at [693, 240] on input "A streaming service suggests movies to watch. A streaming service suggests movi…" at bounding box center [698, 244] width 10 height 29
checkbox input "true"
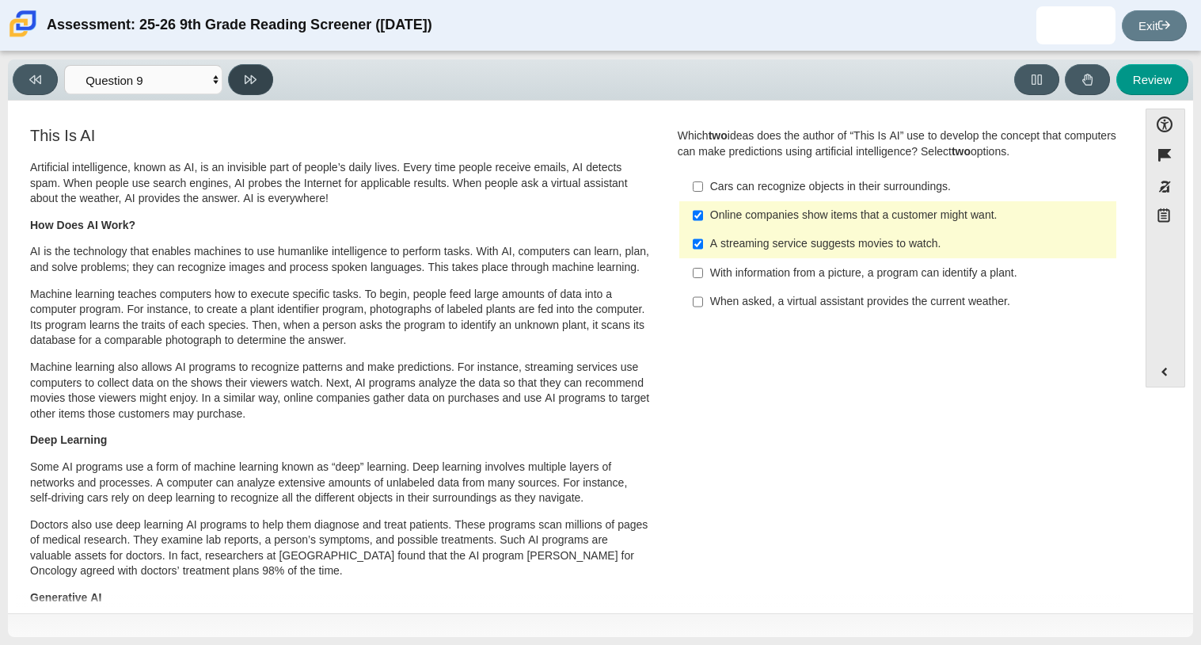
click at [258, 78] on button at bounding box center [250, 79] width 45 height 31
select select "cdf3c14e-a918-44d1-9b63-3db0fa81641e"
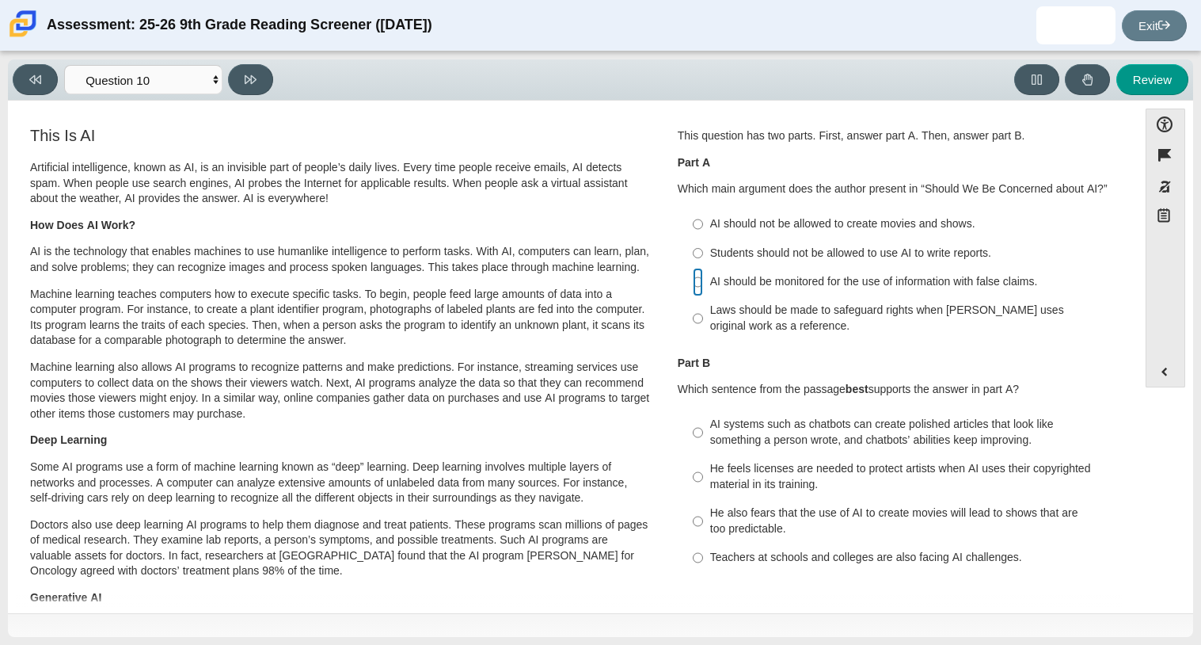
click at [694, 275] on input "AI should be monitored for the use of information with false claims. AI should …" at bounding box center [698, 282] width 10 height 29
radio input "true"
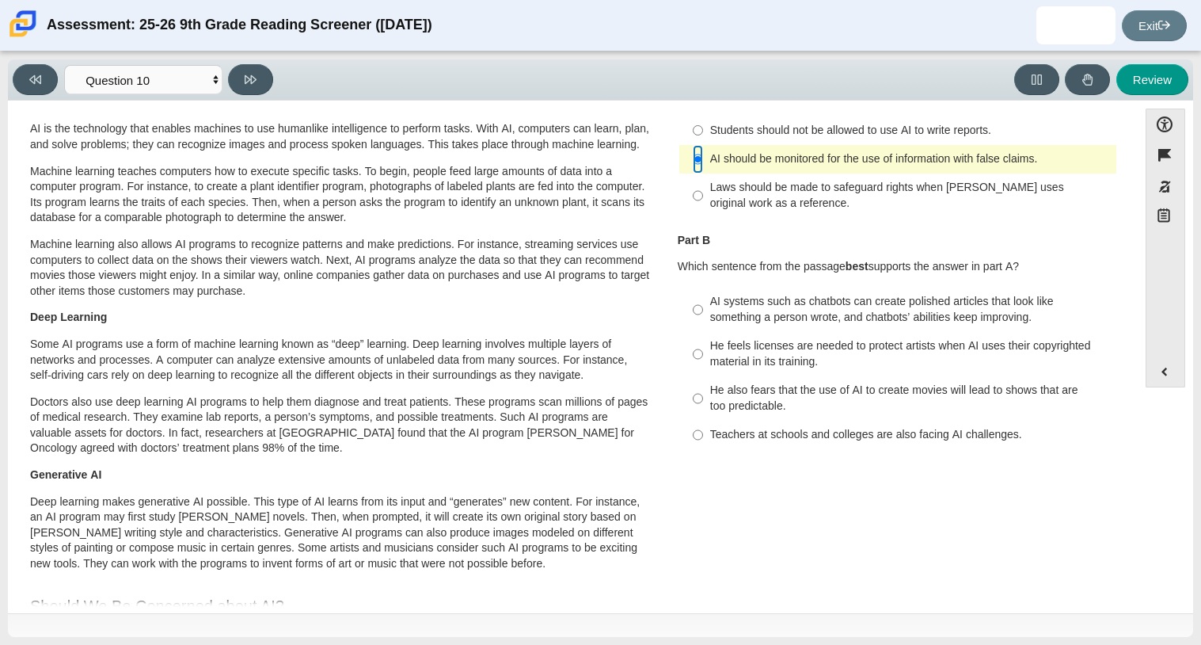
scroll to position [117, 0]
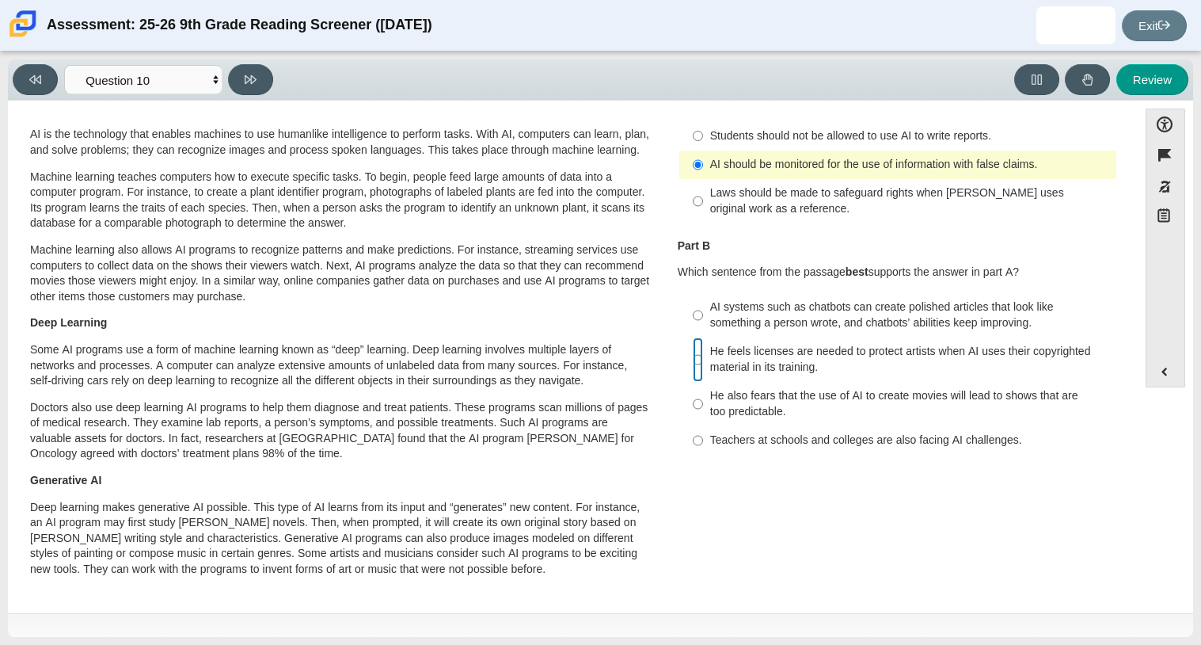
click at [693, 356] on input "He feels licenses are needed to protect artists when AI uses their copyrighted …" at bounding box center [698, 359] width 10 height 44
radio input "true"
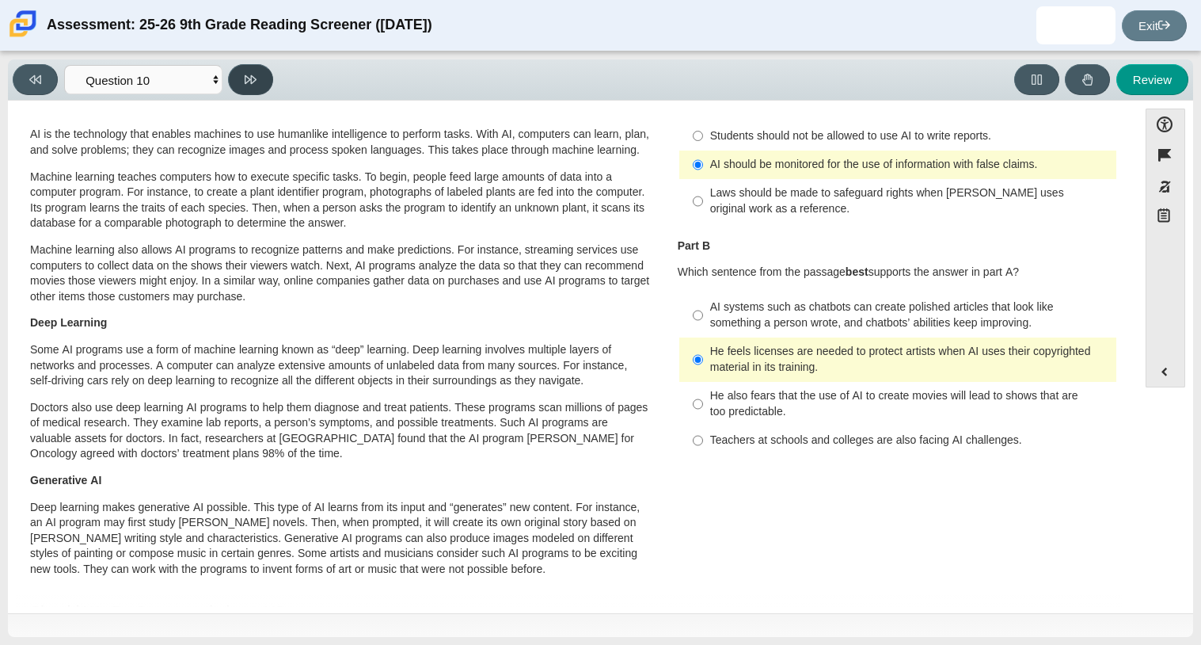
click at [253, 71] on button at bounding box center [250, 79] width 45 height 31
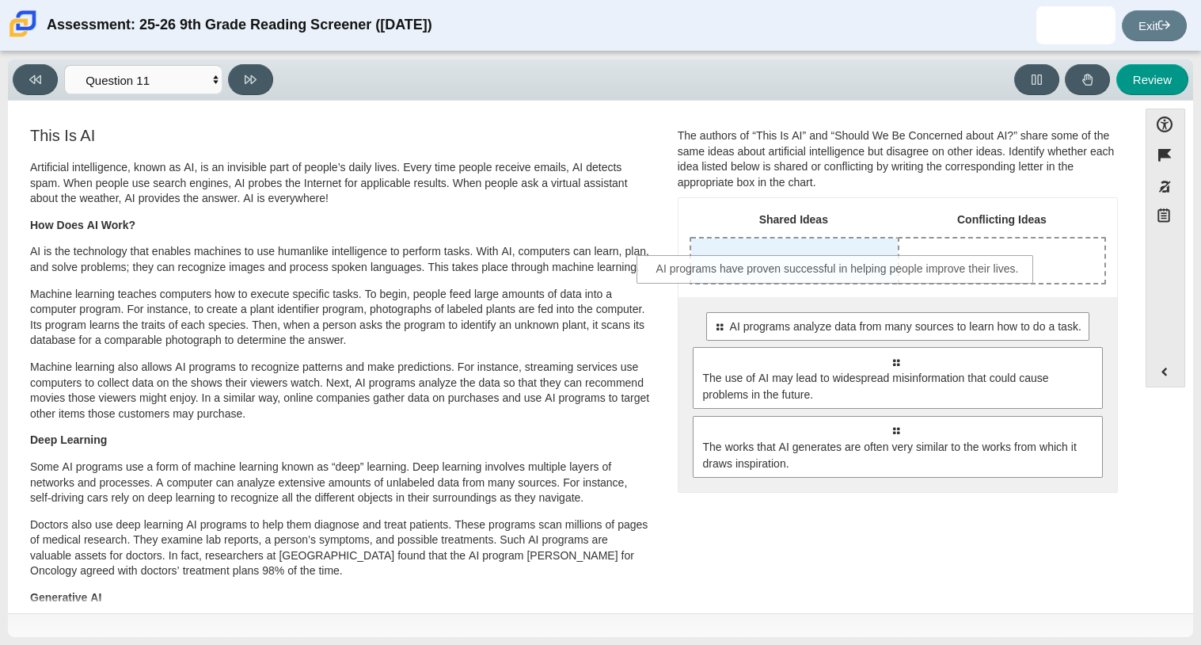
drag, startPoint x: 845, startPoint y: 337, endPoint x: 789, endPoint y: 277, distance: 81.8
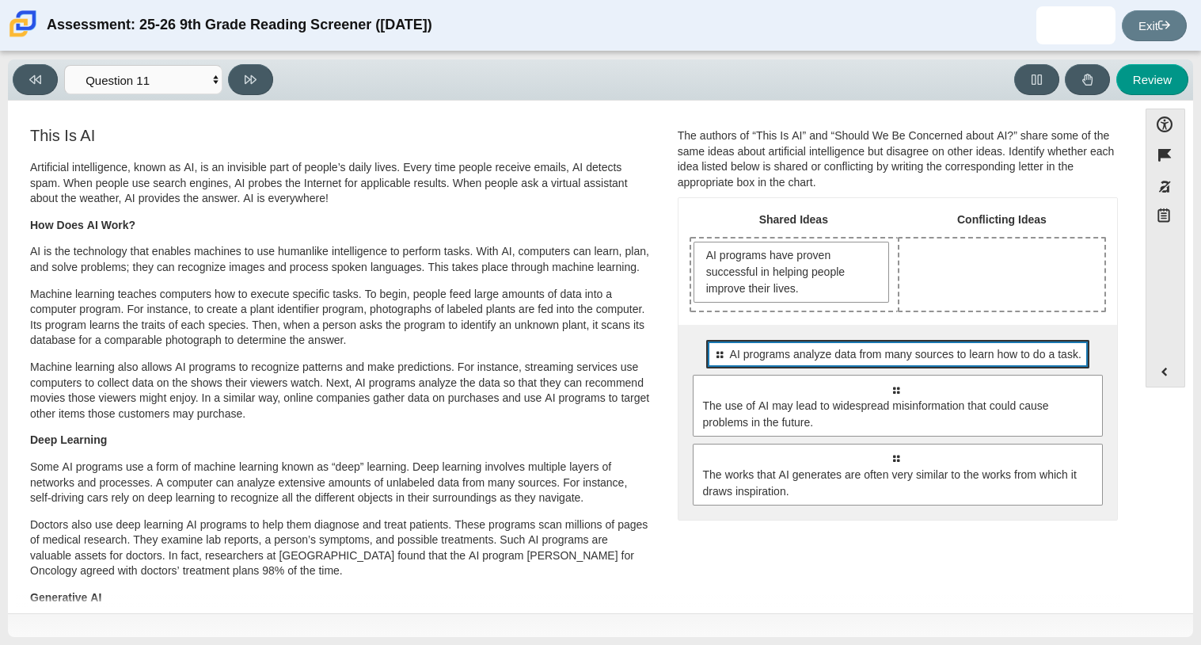
click at [789, 342] on div "Select to move response to a response input area. AI programs analyze data from…" at bounding box center [897, 354] width 382 height 29
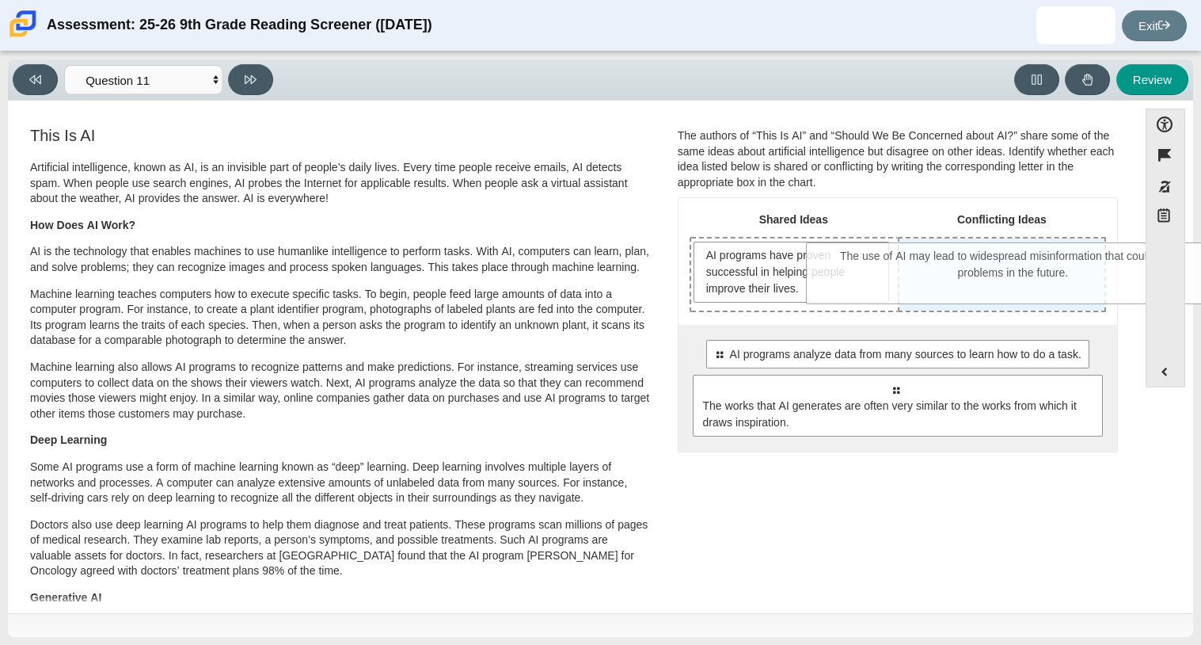
drag, startPoint x: 782, startPoint y: 399, endPoint x: 914, endPoint y: 264, distance: 189.3
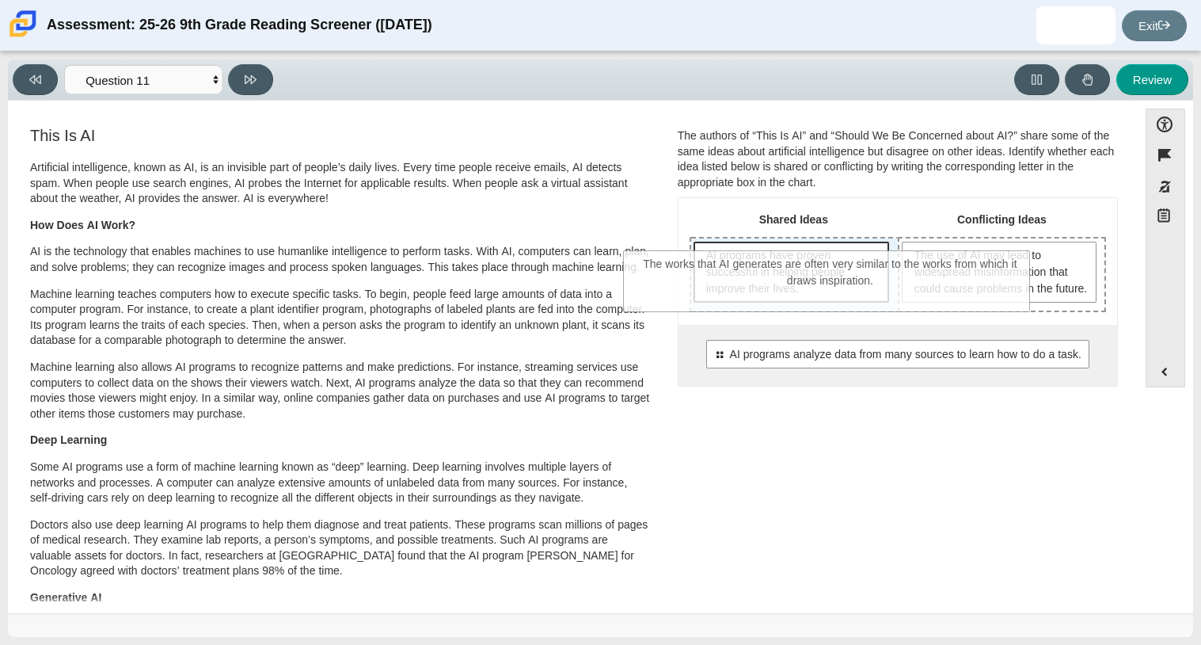
drag, startPoint x: 851, startPoint y: 434, endPoint x: 786, endPoint y: 292, distance: 155.9
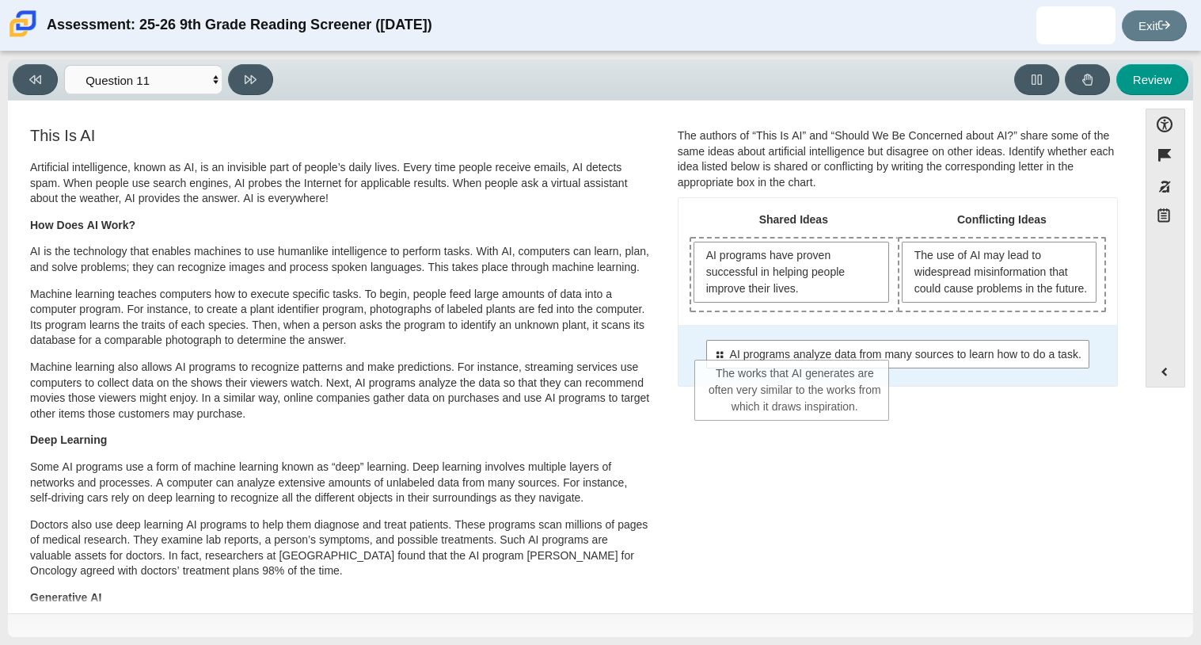
drag, startPoint x: 782, startPoint y: 342, endPoint x: 787, endPoint y: 394, distance: 52.6
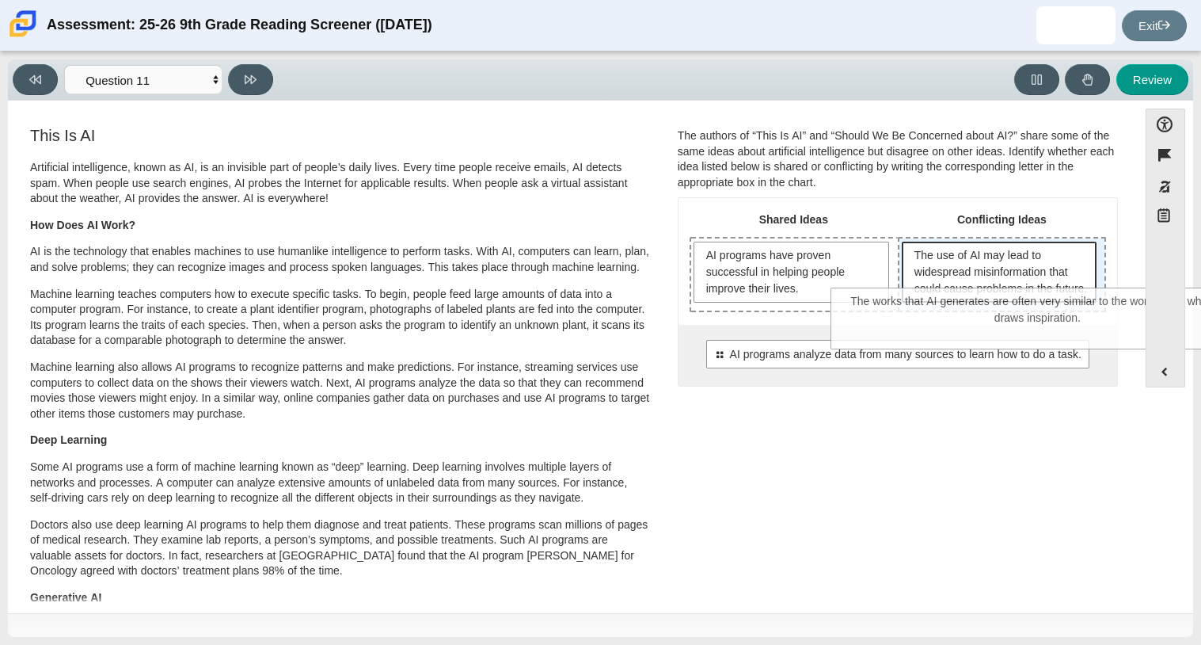
drag, startPoint x: 795, startPoint y: 410, endPoint x: 938, endPoint y: 306, distance: 176.3
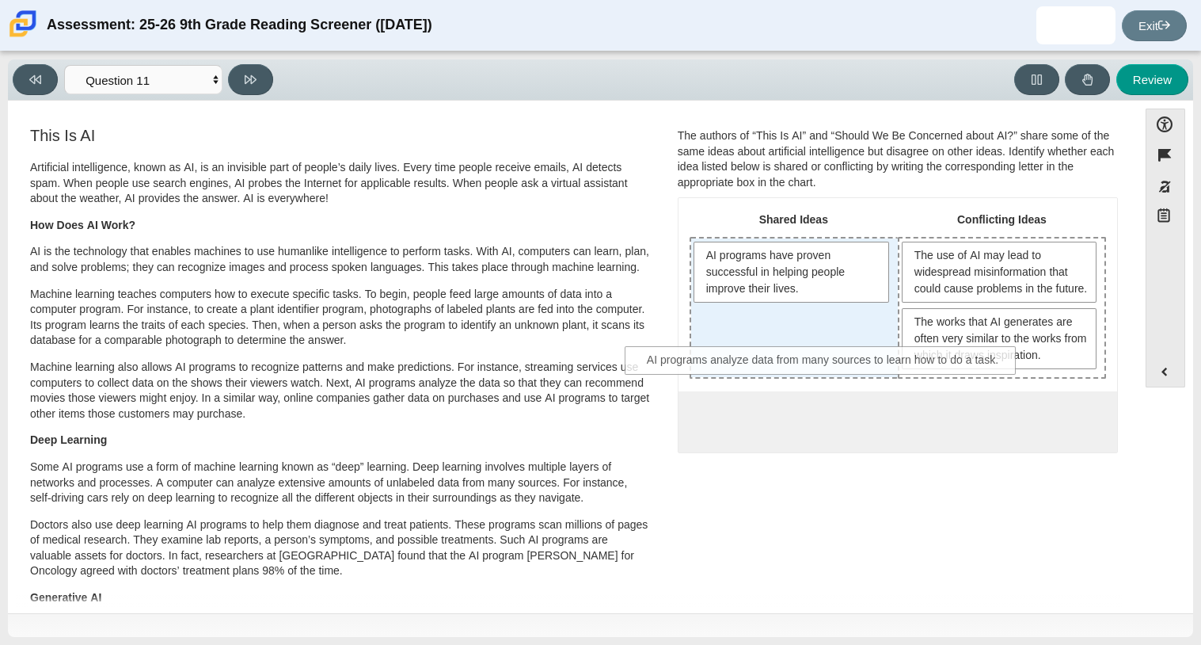
drag, startPoint x: 854, startPoint y: 441, endPoint x: 782, endPoint y: 365, distance: 104.2
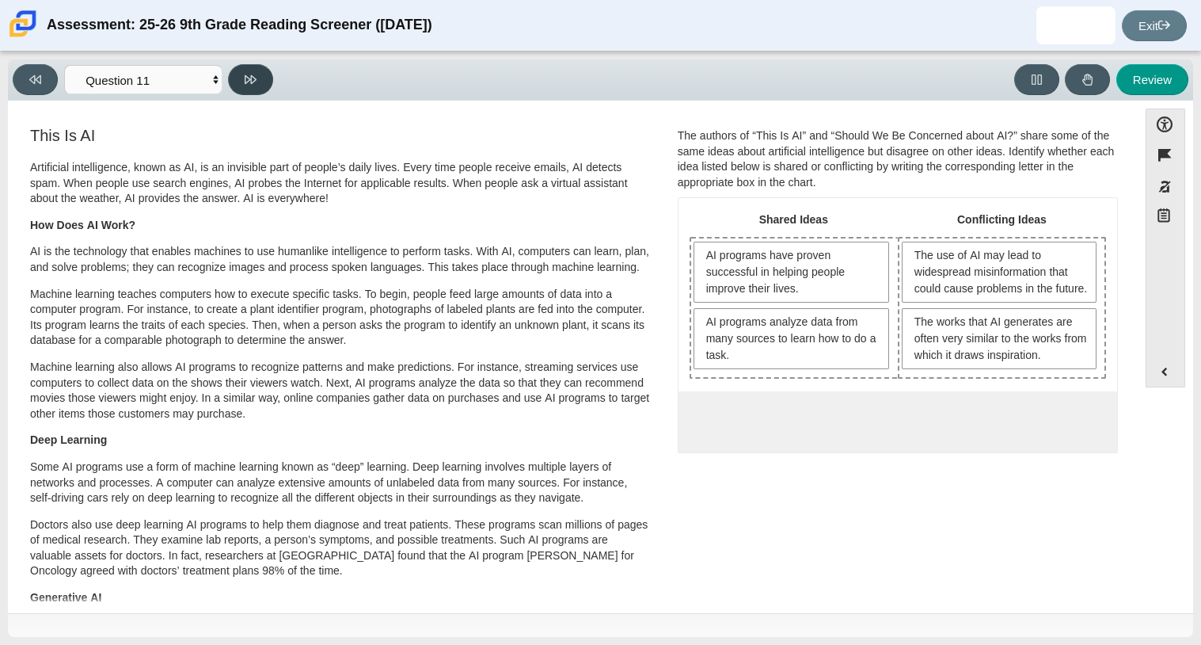
click at [270, 79] on button at bounding box center [250, 79] width 45 height 31
select select "c3effed4-44ce-4a19-bd96-1787f34e9b4c"
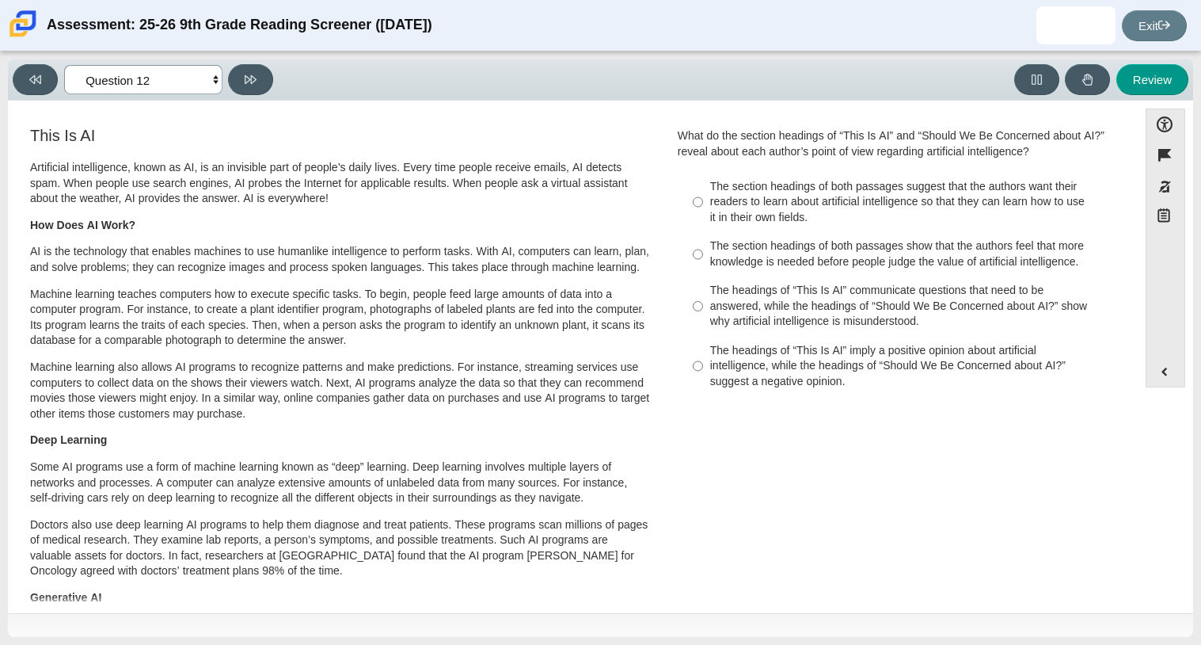
click at [200, 71] on select "Questions Question 1 Question 2 Question 3 Question 4 Question 5 Question 6 Que…" at bounding box center [143, 79] width 158 height 29
click at [64, 65] on select "Questions Question 1 Question 2 Question 3 Question 4 Question 5 Question 6 Que…" at bounding box center [143, 79] width 158 height 29
click at [702, 371] on label "The headings of “This Is AI” imply a positive opinion about artificial intellig…" at bounding box center [899, 366] width 435 height 60
click at [702, 371] on input "The headings of “This Is AI” imply a positive opinion about artificial intellig…" at bounding box center [698, 366] width 10 height 60
radio input "true"
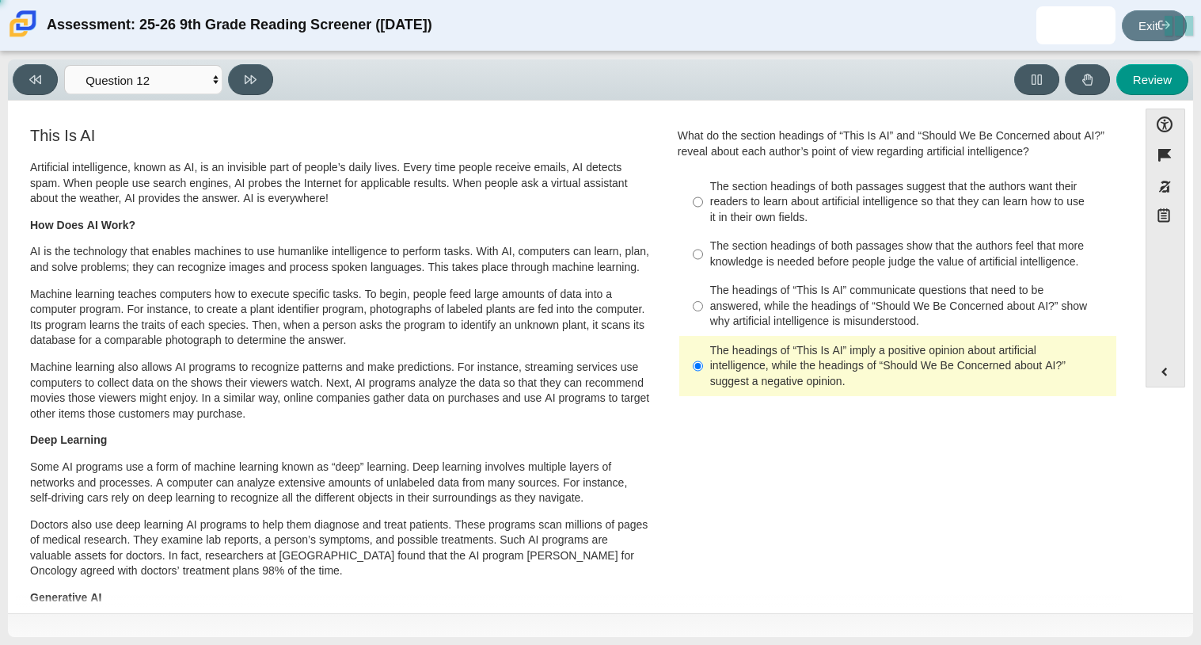
click at [702, 369] on label "The headings of “This Is AI” imply a positive opinion about artificial intellig…" at bounding box center [899, 366] width 435 height 60
click at [702, 369] on input "The headings of “This Is AI” imply a positive opinion about artificial intellig…" at bounding box center [698, 366] width 10 height 60
click at [685, 307] on label "The headings of “This Is AI” communicate questions that need to be answered, wh…" at bounding box center [899, 306] width 435 height 60
click at [693, 307] on input "The headings of “This Is AI” communicate questions that need to be answered, wh…" at bounding box center [698, 306] width 10 height 60
radio input "true"
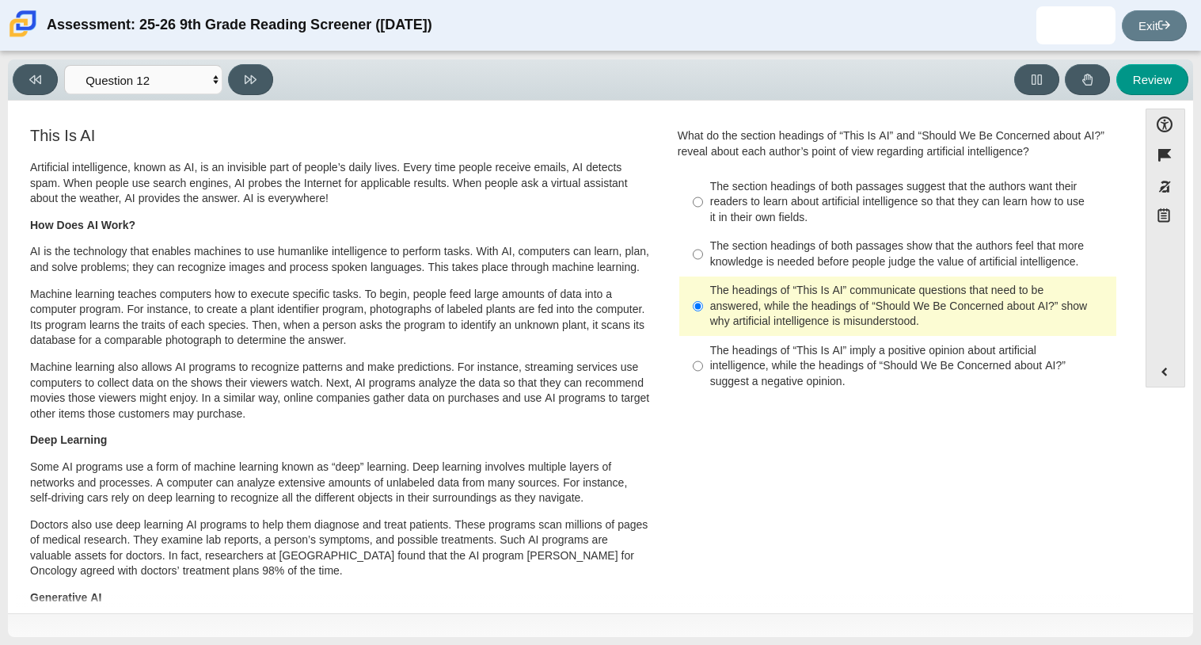
click at [747, 195] on div "The section headings of both passages suggest that the authors want their reade…" at bounding box center [910, 202] width 400 height 47
click at [703, 195] on input "The section headings of both passages suggest that the authors want their reade…" at bounding box center [698, 202] width 10 height 60
radio input "true"
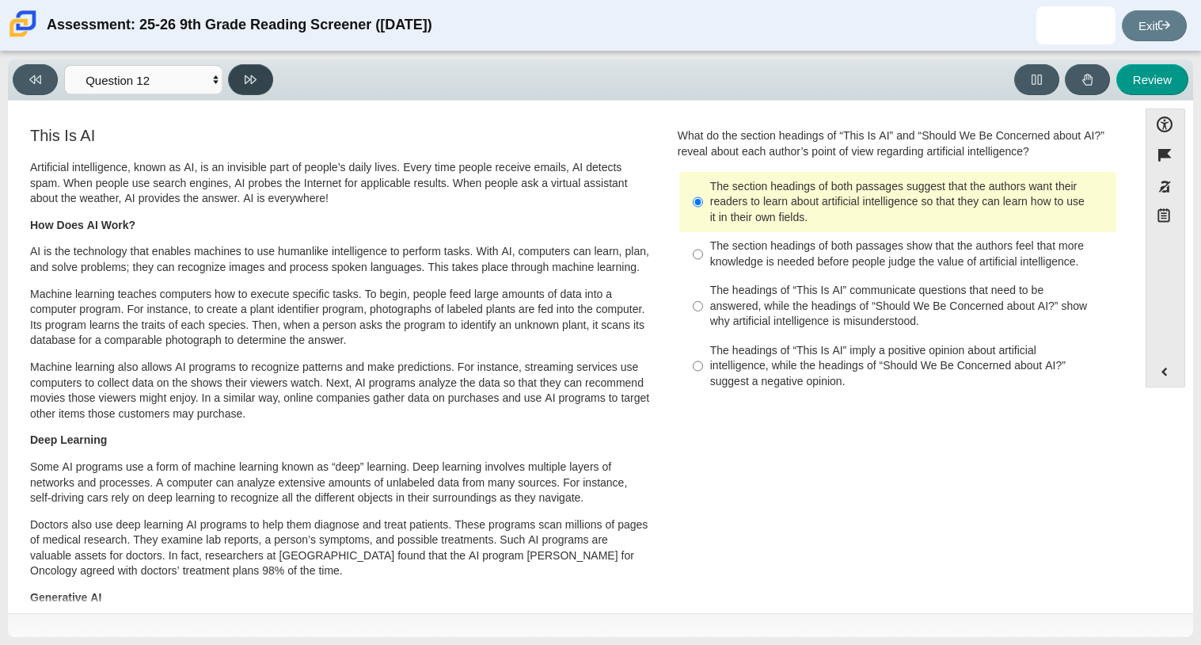
click at [258, 70] on button at bounding box center [250, 79] width 45 height 31
select select "review"
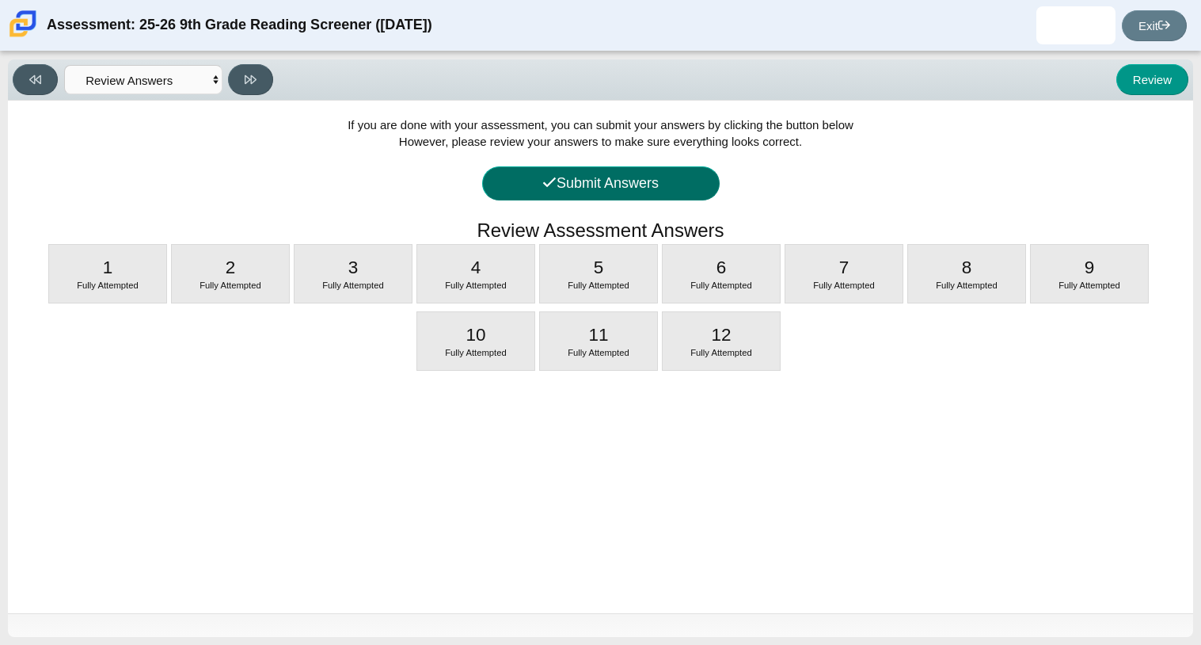
click at [626, 192] on button "Submit Answers" at bounding box center [601, 183] width 238 height 34
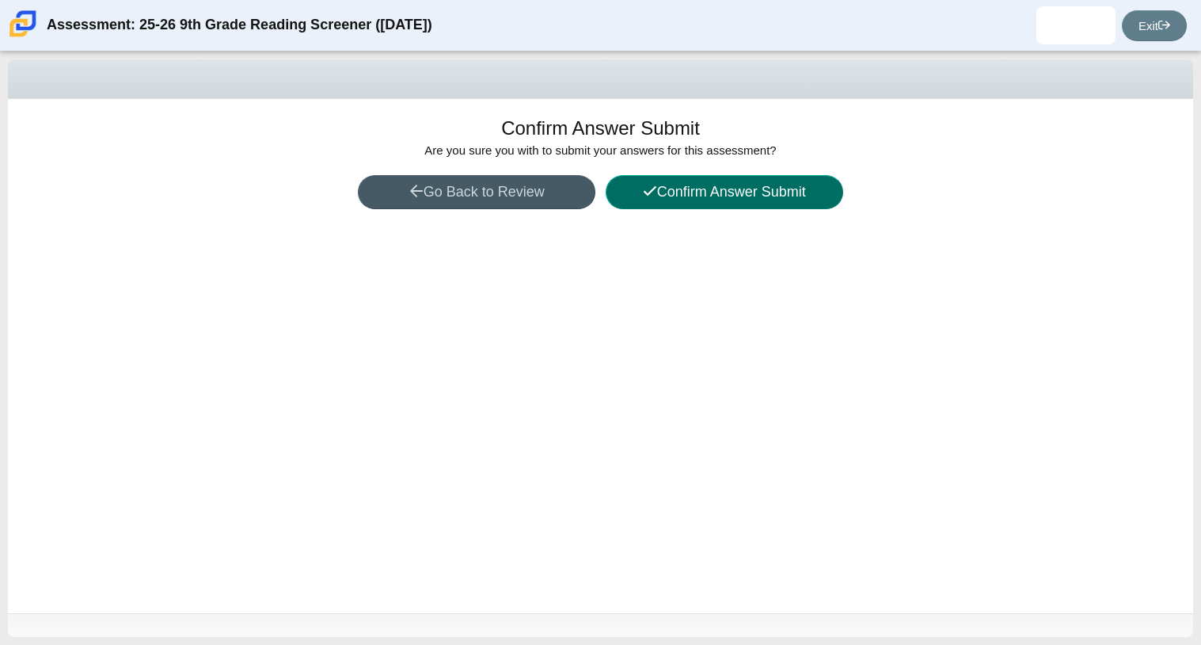
click at [656, 199] on button "Confirm Answer Submit" at bounding box center [725, 192] width 238 height 34
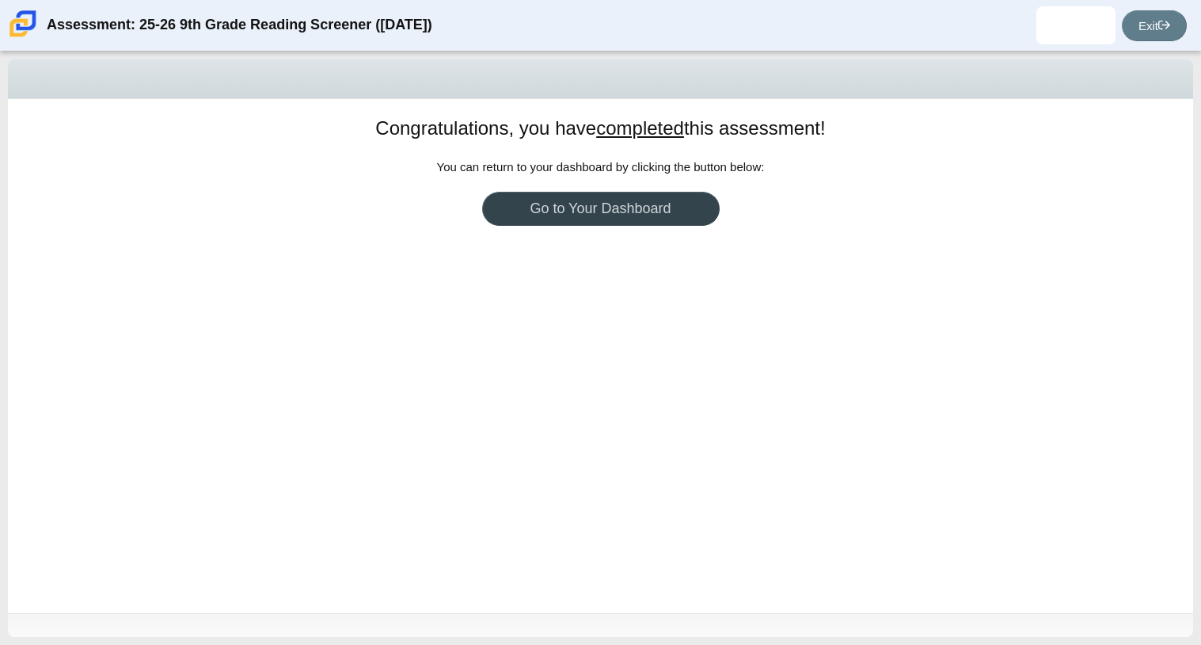
click at [685, 194] on link "Go to Your Dashboard" at bounding box center [601, 209] width 238 height 34
